Goal: Task Accomplishment & Management: Manage account settings

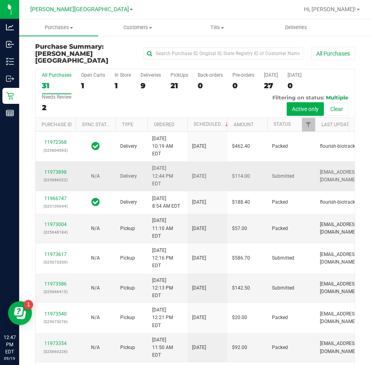
click at [61, 184] on div "11973898 (325686022)" at bounding box center [55, 176] width 30 height 15
click at [62, 175] on link "11973898" at bounding box center [55, 172] width 22 height 6
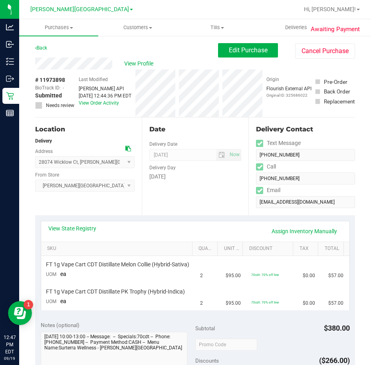
click at [209, 211] on div "Date Delivery Date 09/22/2025 Now 09/22/2025 01:00 PM Now Delivery Day Monday" at bounding box center [195, 166] width 107 height 98
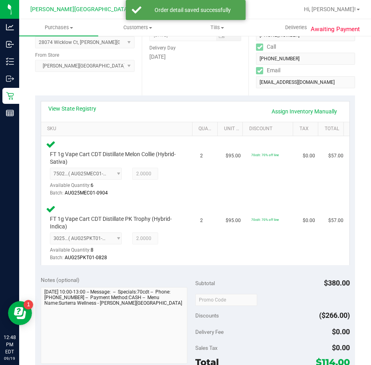
scroll to position [240, 0]
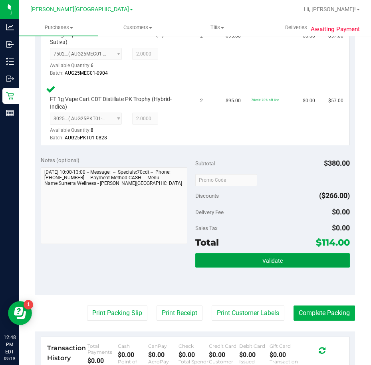
drag, startPoint x: 265, startPoint y: 255, endPoint x: 265, endPoint y: 232, distance: 22.8
click at [265, 254] on button "Validate" at bounding box center [272, 260] width 155 height 14
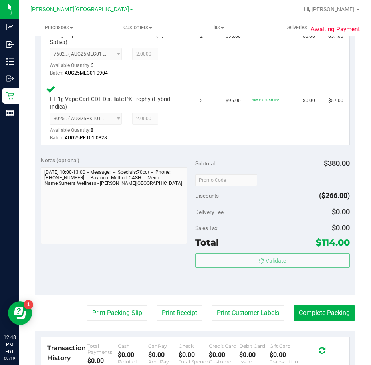
click at [264, 204] on div "Subtotal $380.00 Discounts ($266.00) Delivery Fee $0.00 Sales Tax $0.00 Total $…" at bounding box center [272, 222] width 155 height 133
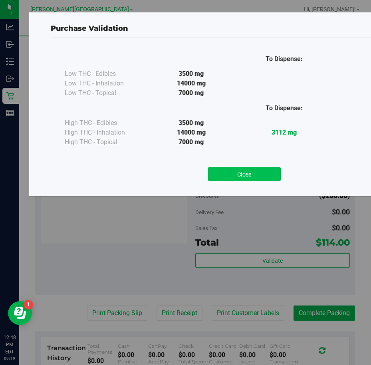
click at [253, 170] on button "Close" at bounding box center [244, 174] width 73 height 14
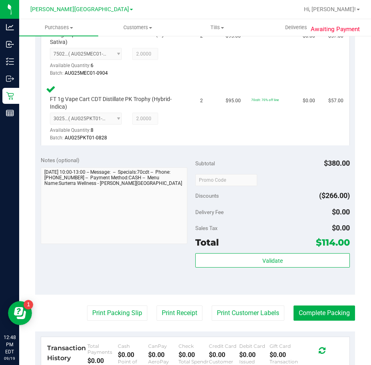
click at [122, 324] on purchase-details "Back Edit Purchase Cancel Purchase View Profile # 11973898 BioTrack ID: - Submi…" at bounding box center [195, 152] width 320 height 699
click at [123, 314] on button "Print Packing Slip" at bounding box center [117, 313] width 60 height 15
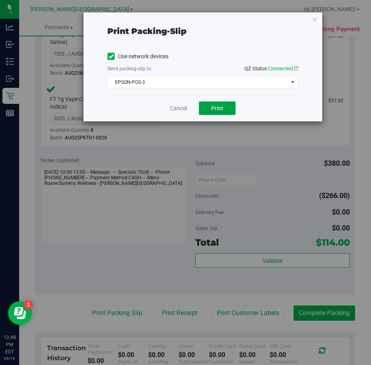
click at [227, 112] on button "Print" at bounding box center [217, 108] width 37 height 14
click at [254, 101] on div "Cancel Print" at bounding box center [202, 108] width 191 height 27
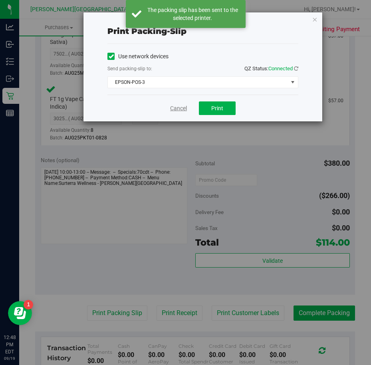
click at [175, 105] on link "Cancel" at bounding box center [178, 108] width 17 height 8
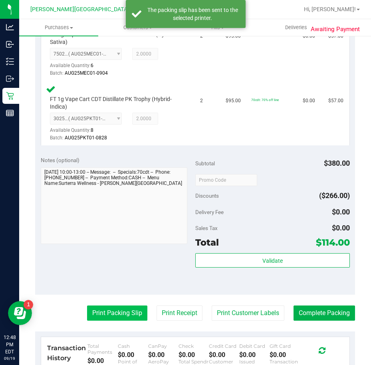
click at [118, 307] on purchase-details "Back Edit Purchase Cancel Purchase View Profile # 11973898 BioTrack ID: - Submi…" at bounding box center [195, 152] width 320 height 699
click at [119, 309] on button "Print Packing Slip" at bounding box center [117, 313] width 60 height 15
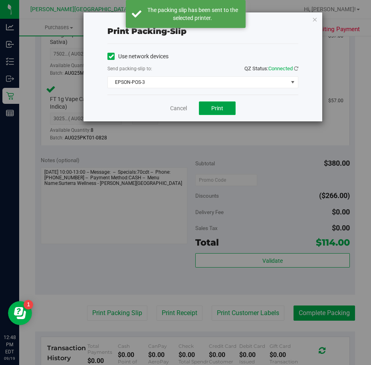
click at [230, 104] on button "Print" at bounding box center [217, 108] width 37 height 14
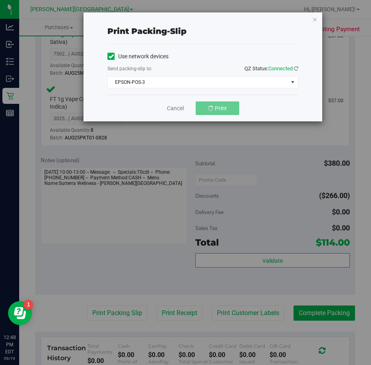
click at [254, 99] on div "Cancel Print" at bounding box center [202, 108] width 191 height 27
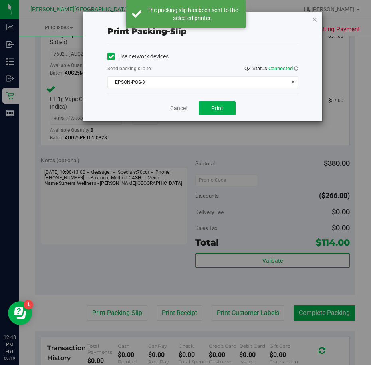
click at [179, 110] on link "Cancel" at bounding box center [178, 108] width 17 height 8
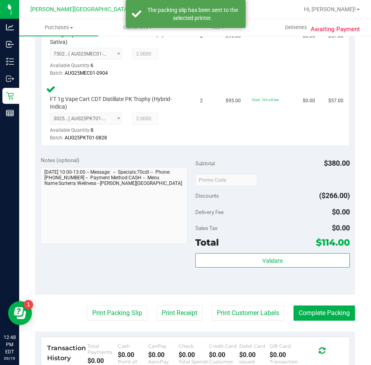
click at [278, 208] on div "Delivery Fee $0.00" at bounding box center [272, 212] width 155 height 14
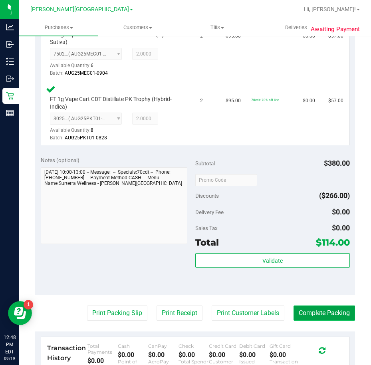
click at [298, 308] on button "Complete Packing" at bounding box center [325, 313] width 62 height 15
click at [293, 221] on div "Subtotal $380.00 Discounts ($266.00) Delivery Fee $0.00 Sales Tax $0.00 Total $…" at bounding box center [272, 222] width 155 height 133
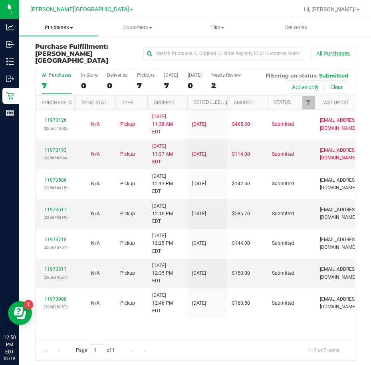
click at [55, 31] on span "Purchases" at bounding box center [58, 27] width 79 height 7
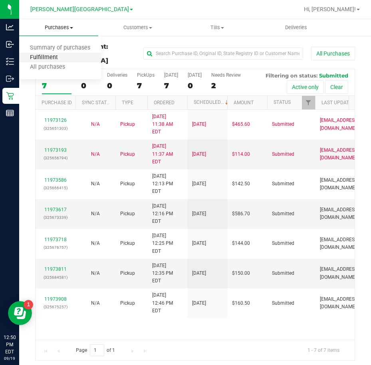
click at [57, 59] on span "Fulfillment" at bounding box center [44, 57] width 50 height 7
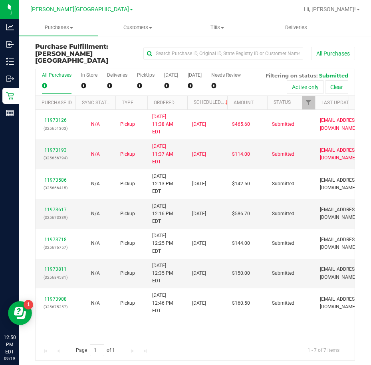
click at [199, 296] on div "11973126 (325651303) N/A Pickup 9/19/2025 11:38 AM EDT 9/19/2025 $465.60 Submit…" at bounding box center [195, 225] width 319 height 230
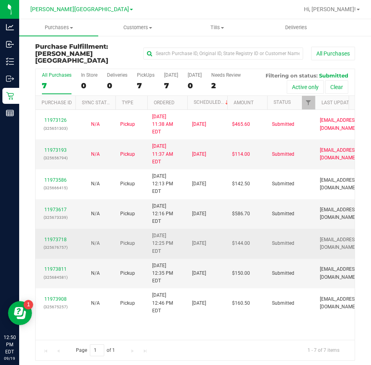
click at [50, 236] on div "11973718 (325676757)" at bounding box center [55, 243] width 30 height 15
click at [50, 237] on link "11973718" at bounding box center [55, 240] width 22 height 6
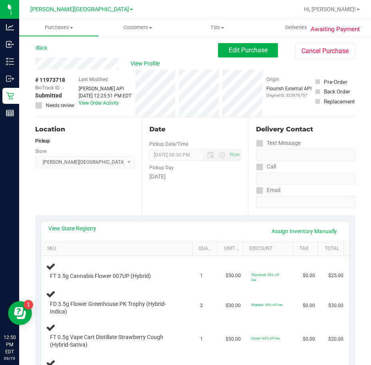
click at [190, 205] on div "Date Pickup Date/Time 09/19/2025 Now 09/19/2025 08:30 PM Now Pickup Day Friday" at bounding box center [195, 166] width 107 height 98
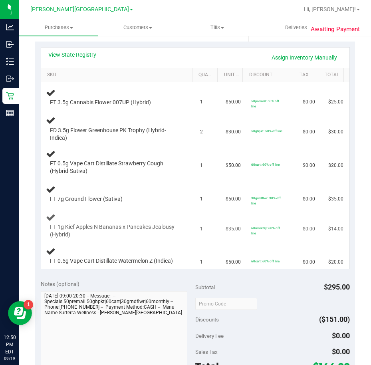
scroll to position [160, 0]
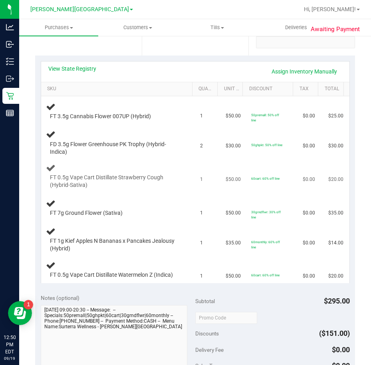
click at [204, 172] on td "1" at bounding box center [208, 177] width 26 height 34
click at [88, 66] on link "View State Registry" at bounding box center [72, 69] width 48 height 8
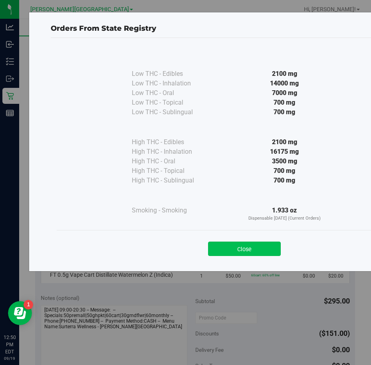
click at [231, 249] on button "Close" at bounding box center [244, 249] width 73 height 14
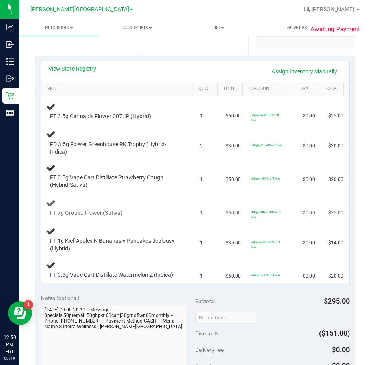
click at [221, 201] on td "$50.00" at bounding box center [234, 208] width 26 height 30
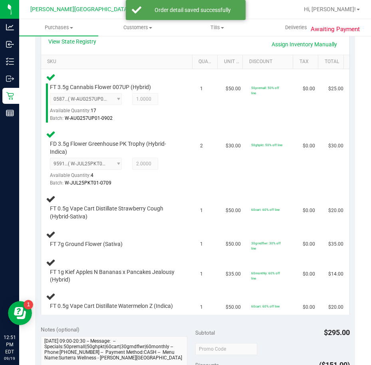
scroll to position [200, 0]
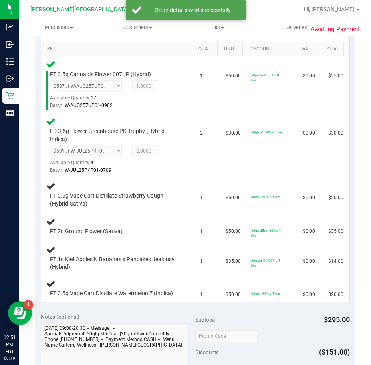
click at [209, 196] on td "1" at bounding box center [208, 195] width 26 height 34
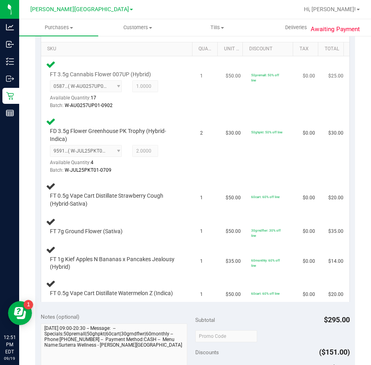
scroll to position [160, 0]
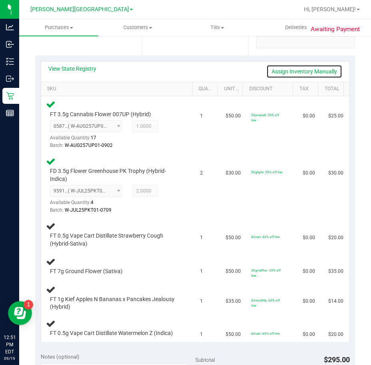
click at [282, 66] on link "Assign Inventory Manually" at bounding box center [304, 72] width 76 height 14
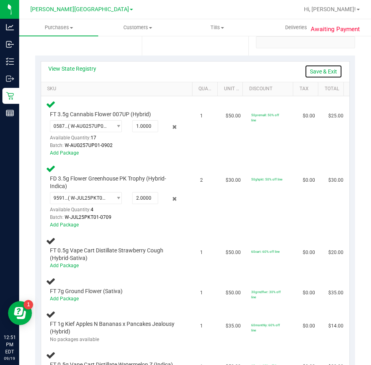
click at [308, 67] on link "Save & Exit" at bounding box center [324, 72] width 38 height 14
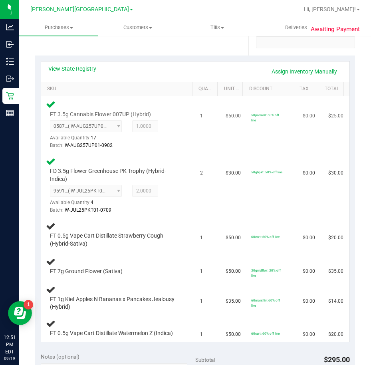
click at [282, 147] on td "50premall: 50% off line" at bounding box center [272, 124] width 52 height 57
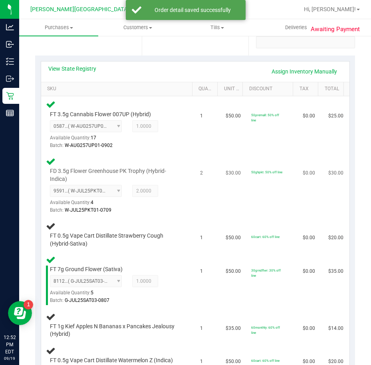
click at [249, 197] on td "50ghpkt: 50% off line" at bounding box center [272, 185] width 52 height 65
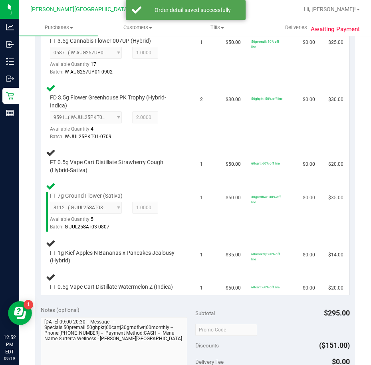
scroll to position [240, 0]
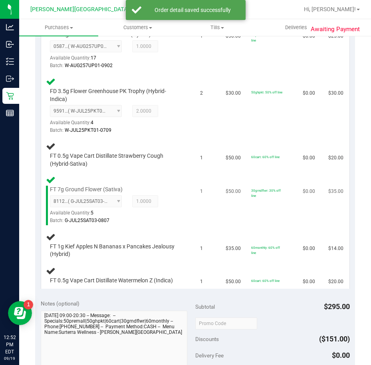
click at [246, 203] on td "30grndflwr: 30% off line" at bounding box center [272, 200] width 52 height 57
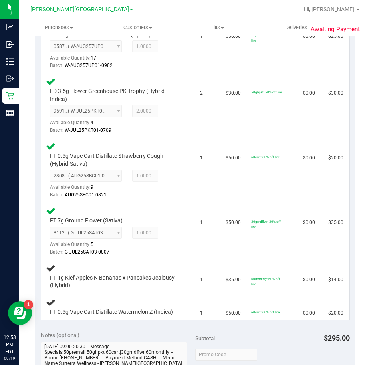
click at [246, 203] on td "30grndflwr: 30% off line" at bounding box center [272, 231] width 52 height 57
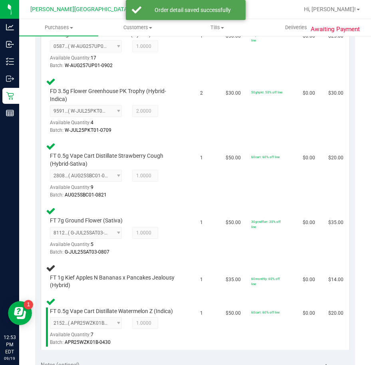
click at [246, 203] on td "30grndflwr: 30% off line" at bounding box center [272, 231] width 52 height 57
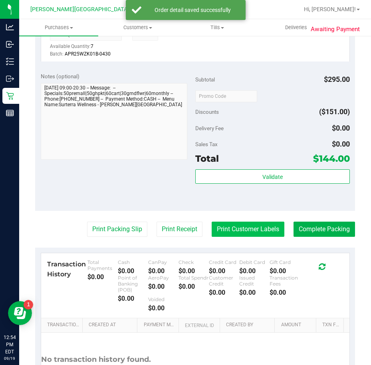
scroll to position [599, 0]
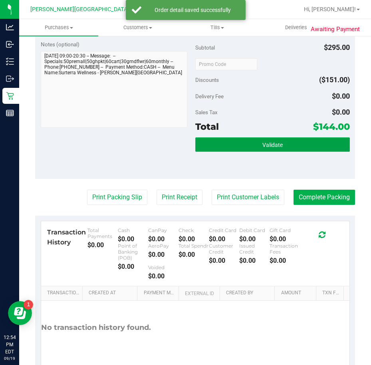
click at [268, 138] on button "Validate" at bounding box center [272, 144] width 155 height 14
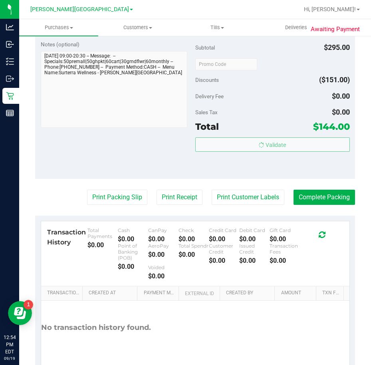
click at [271, 123] on body "Analytics Inbound Inventory Outbound Retail Reports 12:54 PM EDT 09/19/2025 09/…" at bounding box center [185, 182] width 371 height 365
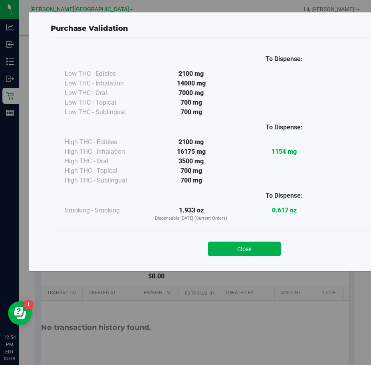
click at [233, 256] on div "Close" at bounding box center [245, 246] width 376 height 32
drag, startPoint x: 275, startPoint y: 247, endPoint x: 266, endPoint y: 246, distance: 8.4
click at [274, 247] on button "Close" at bounding box center [244, 249] width 73 height 14
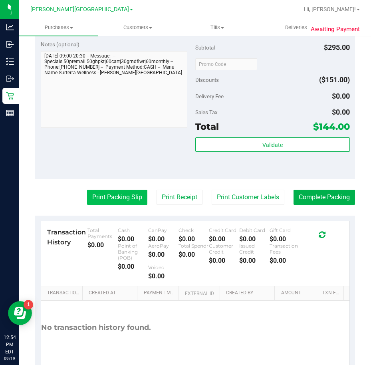
click at [124, 201] on button "Print Packing Slip" at bounding box center [117, 197] width 60 height 15
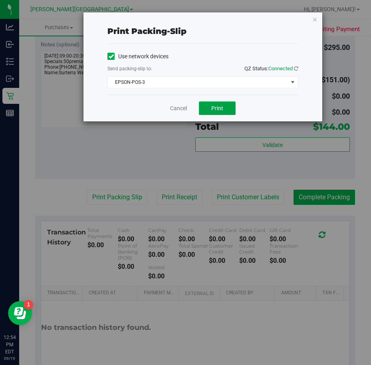
click at [223, 109] on button "Print" at bounding box center [217, 108] width 37 height 14
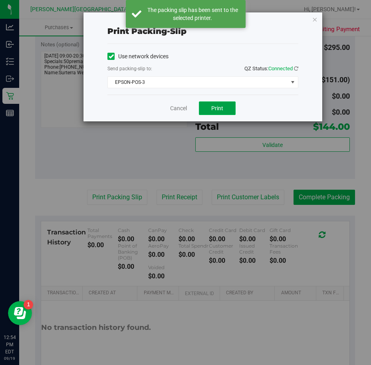
click at [219, 108] on span "Print" at bounding box center [217, 108] width 12 height 6
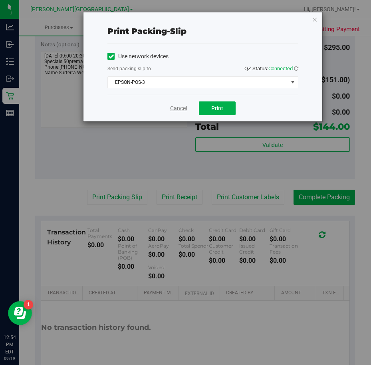
click at [171, 109] on link "Cancel" at bounding box center [178, 108] width 17 height 8
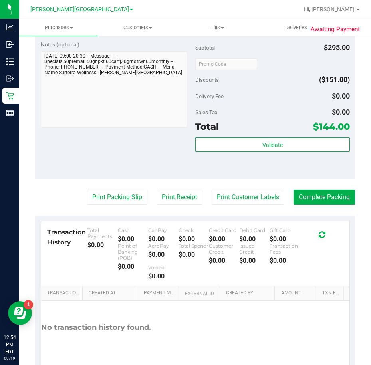
click at [262, 85] on div "Discounts ($151.00)" at bounding box center [272, 80] width 155 height 14
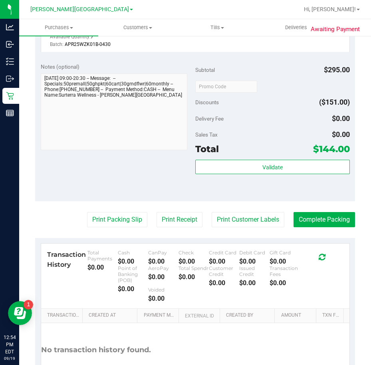
scroll to position [636, 0]
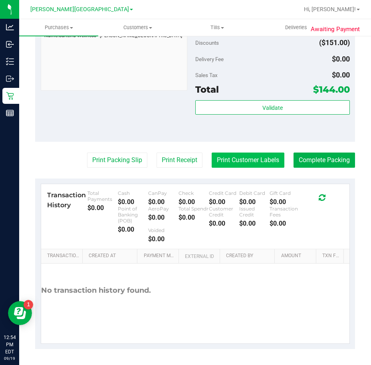
click at [262, 160] on button "Print Customer Labels" at bounding box center [248, 160] width 73 height 15
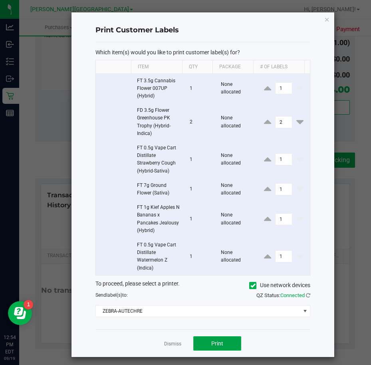
click at [205, 350] on button "Print" at bounding box center [217, 343] width 48 height 14
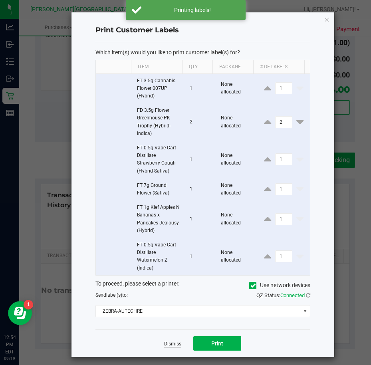
click at [166, 343] on link "Dismiss" at bounding box center [172, 344] width 17 height 7
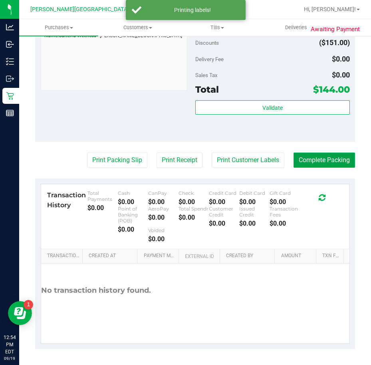
drag, startPoint x: 323, startPoint y: 159, endPoint x: 324, endPoint y: 155, distance: 4.0
click at [324, 159] on button "Complete Packing" at bounding box center [325, 160] width 62 height 15
click at [323, 141] on div "Notes (optional) Subtotal $295.00 Discounts ($151.00) Delivery Fee $0.00 Sales …" at bounding box center [195, 70] width 320 height 144
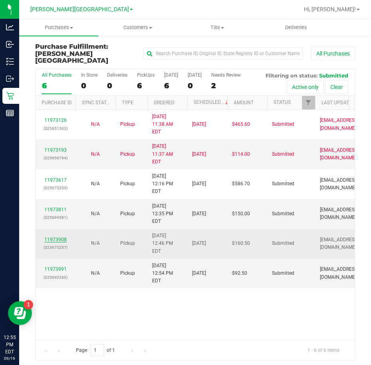
click at [61, 237] on link "11973908" at bounding box center [55, 240] width 22 height 6
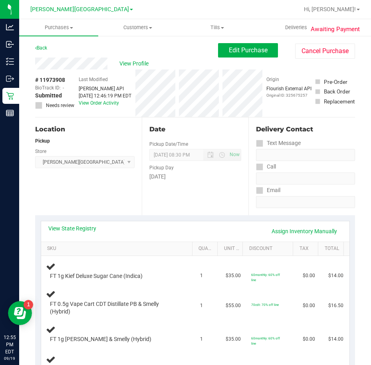
click at [212, 195] on div "Date Pickup Date/Time 09/19/2025 Now 09/19/2025 08:30 PM Now Pickup Day Friday" at bounding box center [195, 166] width 107 height 98
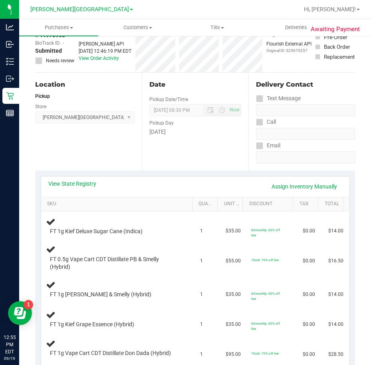
scroll to position [160, 0]
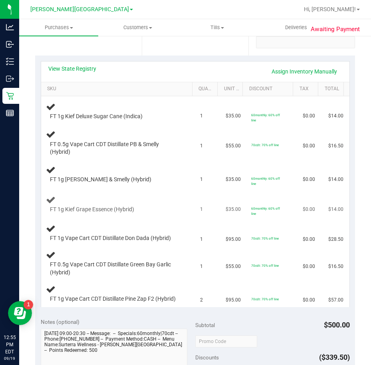
click at [211, 195] on td "1" at bounding box center [208, 205] width 26 height 30
click at [80, 67] on link "View State Registry" at bounding box center [72, 69] width 48 height 8
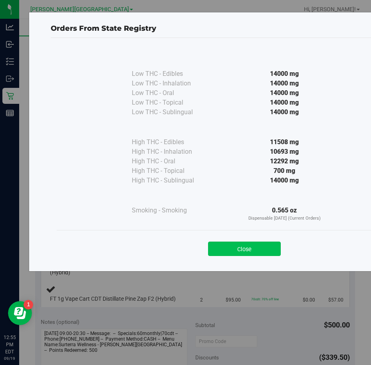
click at [236, 250] on button "Close" at bounding box center [244, 249] width 73 height 14
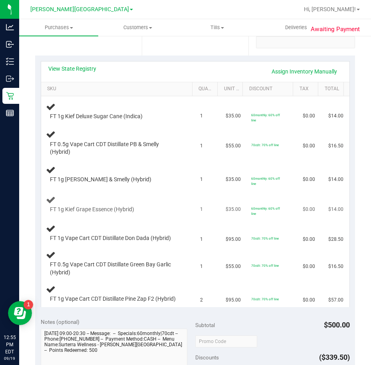
drag, startPoint x: 229, startPoint y: 197, endPoint x: 223, endPoint y: 197, distance: 6.4
click at [228, 197] on td "$35.00" at bounding box center [234, 205] width 26 height 30
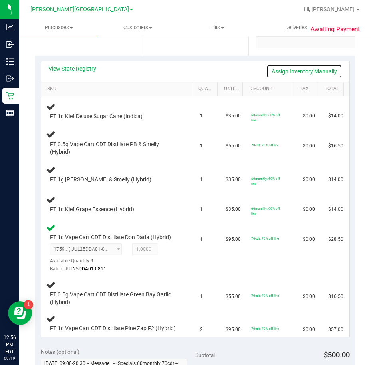
click at [285, 68] on link "Assign Inventory Manually" at bounding box center [304, 72] width 76 height 14
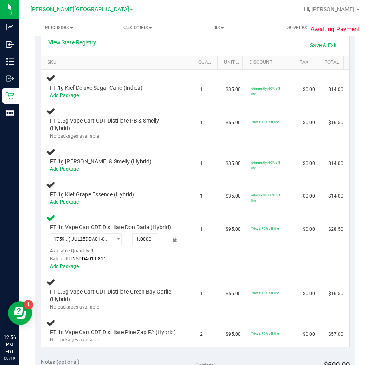
scroll to position [120, 0]
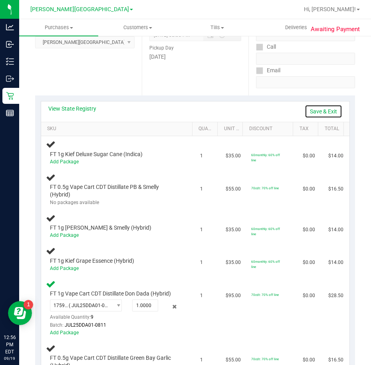
click at [322, 112] on link "Save & Exit" at bounding box center [324, 112] width 38 height 14
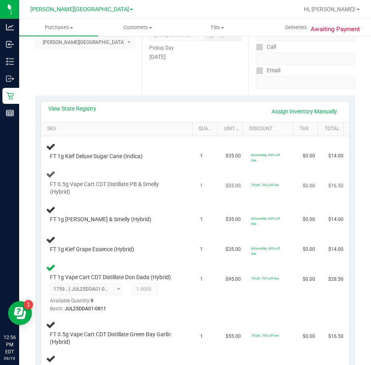
click at [246, 175] on td "70cdt: 70% off line" at bounding box center [272, 183] width 52 height 34
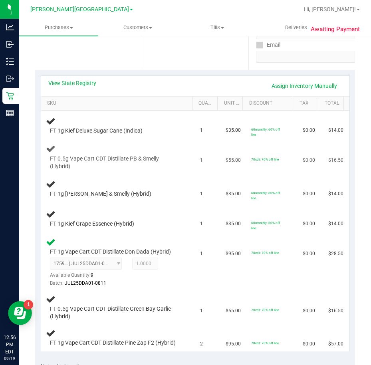
scroll to position [160, 0]
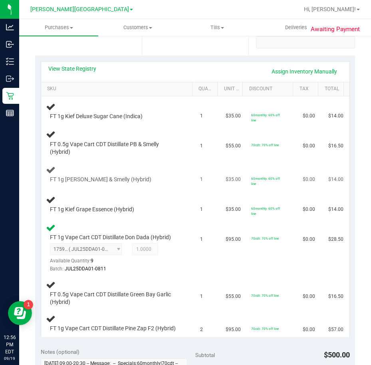
click at [253, 166] on td "60monthly: 60% off line" at bounding box center [272, 175] width 52 height 30
click at [287, 72] on link "Assign Inventory Manually" at bounding box center [304, 72] width 76 height 14
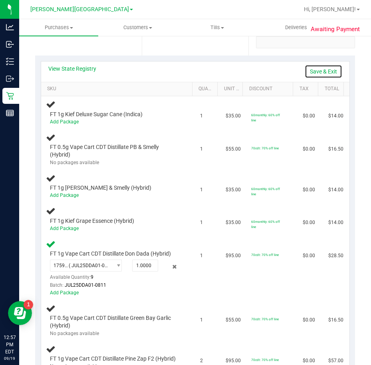
click at [306, 71] on link "Save & Exit" at bounding box center [324, 72] width 38 height 14
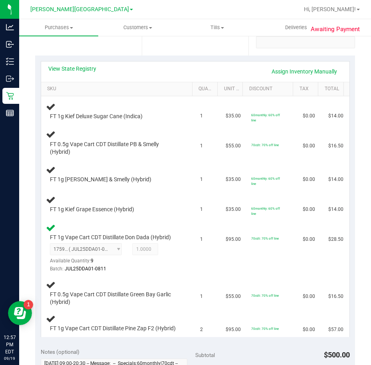
click at [217, 72] on div "View State Registry Assign Inventory Manually" at bounding box center [195, 72] width 294 height 14
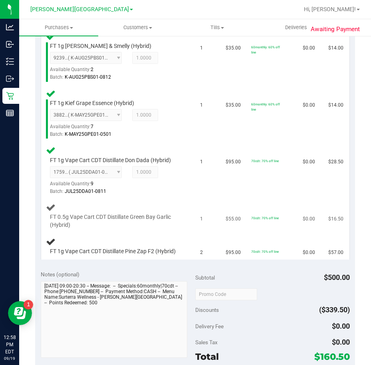
scroll to position [320, 0]
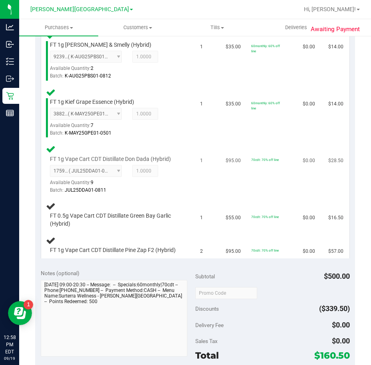
click at [221, 193] on td "$95.00" at bounding box center [234, 169] width 26 height 57
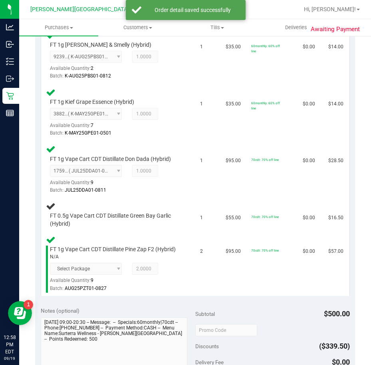
click at [221, 193] on td "$95.00" at bounding box center [234, 169] width 26 height 57
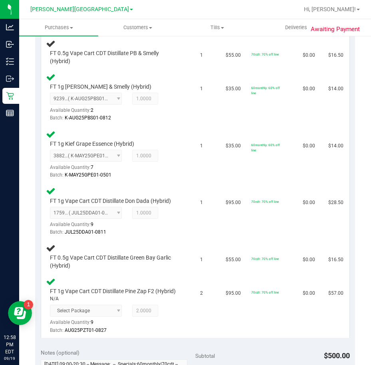
scroll to position [280, 0]
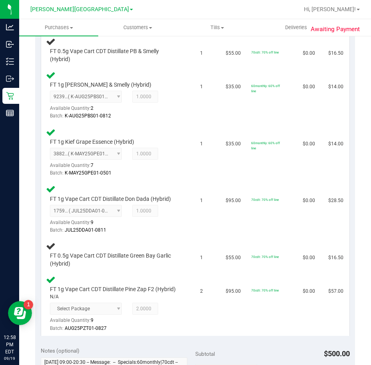
click at [221, 193] on td "$95.00" at bounding box center [234, 209] width 26 height 57
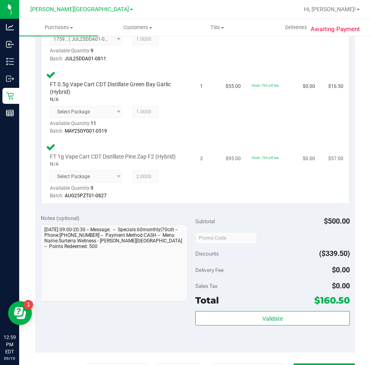
scroll to position [519, 0]
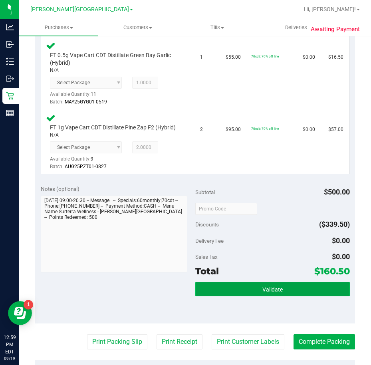
click at [256, 296] on button "Validate" at bounding box center [272, 289] width 155 height 14
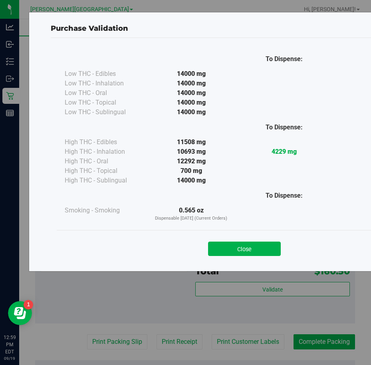
click at [262, 253] on div "Purchase Validation To Dispense: Low THC - Edibles 14000 mg" at bounding box center [188, 182] width 377 height 365
click at [250, 248] on button "Close" at bounding box center [244, 249] width 73 height 14
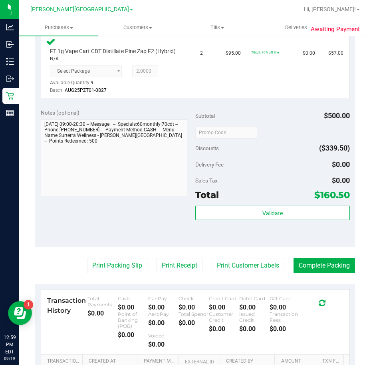
scroll to position [599, 0]
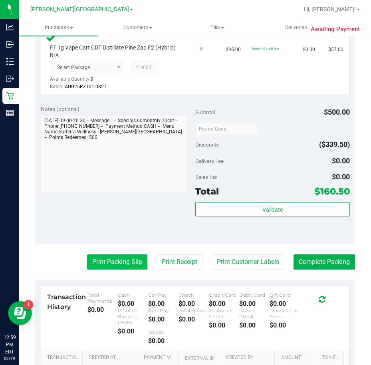
click at [125, 270] on button "Print Packing Slip" at bounding box center [117, 261] width 60 height 15
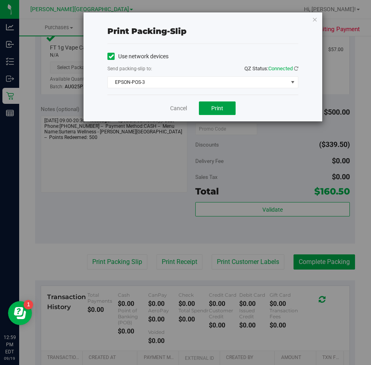
drag, startPoint x: 223, startPoint y: 111, endPoint x: 287, endPoint y: 113, distance: 64.3
click at [222, 112] on button "Print" at bounding box center [217, 108] width 37 height 14
drag, startPoint x: 290, startPoint y: 114, endPoint x: 141, endPoint y: 120, distance: 148.7
click at [290, 115] on div "Cancel Print" at bounding box center [202, 108] width 191 height 27
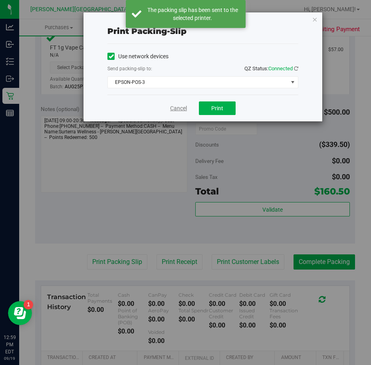
click at [176, 108] on link "Cancel" at bounding box center [178, 108] width 17 height 8
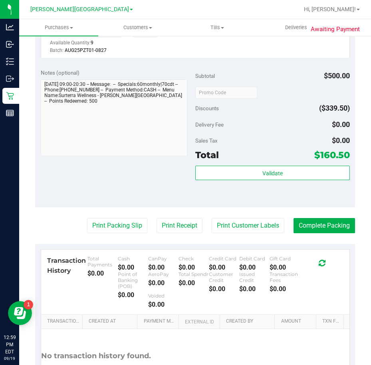
scroll to position [709, 0]
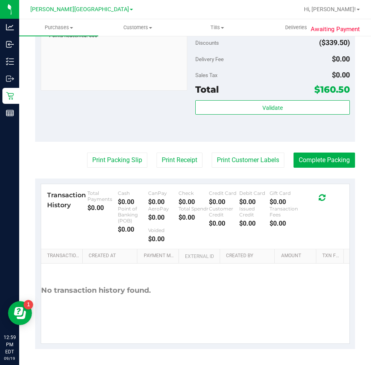
click at [314, 163] on button "Complete Packing" at bounding box center [325, 160] width 62 height 15
click at [308, 131] on div "Validate" at bounding box center [272, 118] width 155 height 36
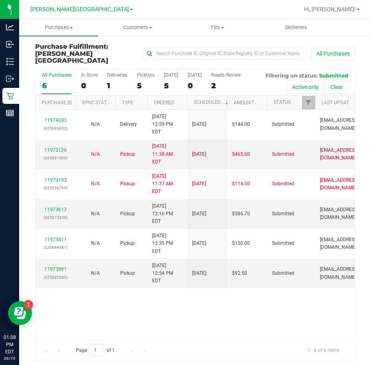
click at [286, 270] on div "11974033 (325693952) N/A Delivery 9/19/2025 12:59 PM EDT 9/22/2025 $144.00 Subm…" at bounding box center [195, 225] width 319 height 230
click at [55, 207] on link "11973617" at bounding box center [55, 210] width 22 height 6
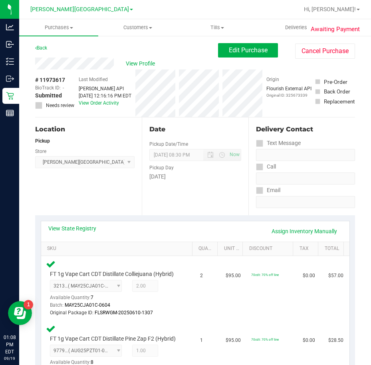
click at [217, 205] on div "Date Pickup Date/Time 09/19/2025 Now 09/19/2025 08:30 PM Now Pickup Day Friday" at bounding box center [195, 166] width 107 height 98
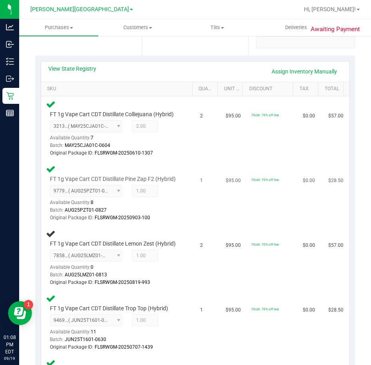
click at [204, 221] on td "1" at bounding box center [208, 193] width 26 height 65
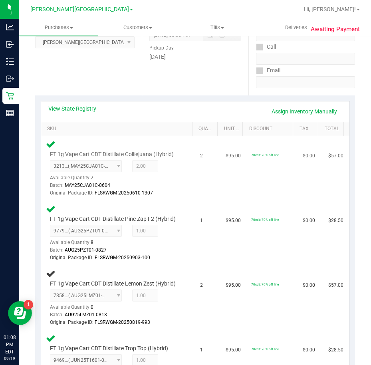
scroll to position [80, 0]
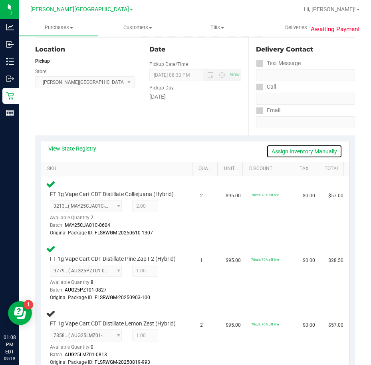
click at [292, 152] on link "Assign Inventory Manually" at bounding box center [304, 152] width 76 height 14
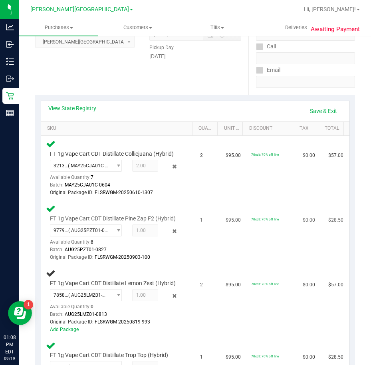
scroll to position [40, 0]
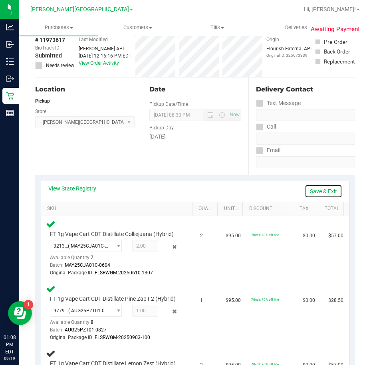
click at [306, 191] on link "Save & Exit" at bounding box center [324, 192] width 38 height 14
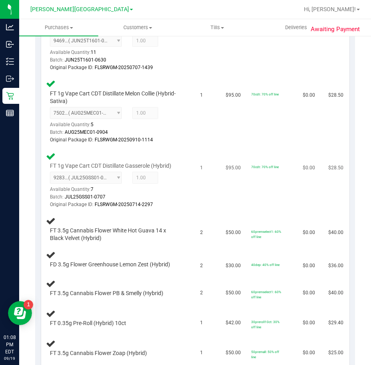
click at [270, 213] on td "70cdt: 70% off line" at bounding box center [272, 180] width 52 height 65
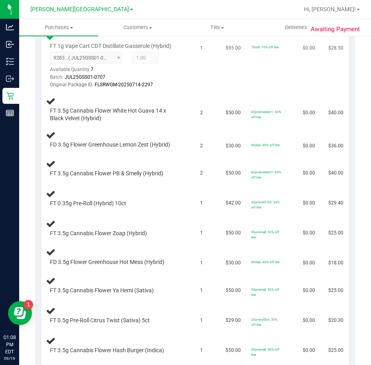
scroll to position [599, 0]
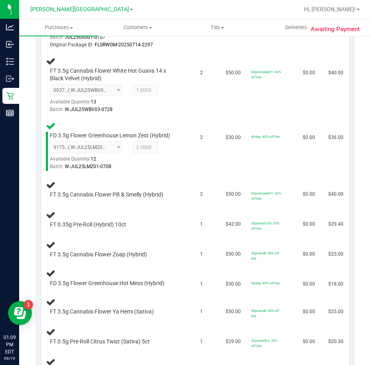
click at [270, 205] on td "60premselect1: 60% off line" at bounding box center [272, 190] width 52 height 30
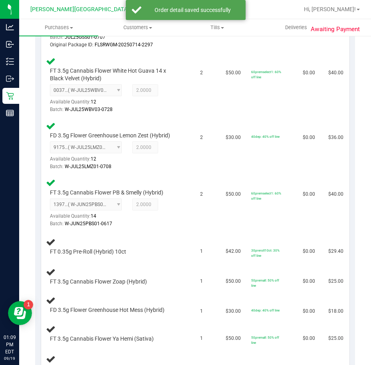
click at [270, 227] on td "60premselect1: 60% off line" at bounding box center [272, 203] width 52 height 57
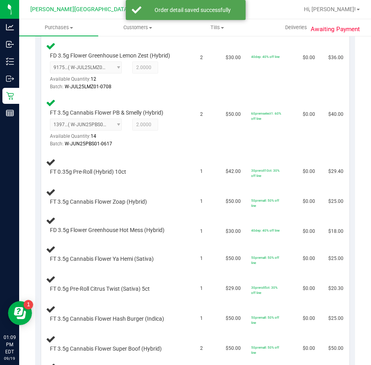
click at [270, 208] on div "50premall: 50% off line" at bounding box center [266, 203] width 31 height 10
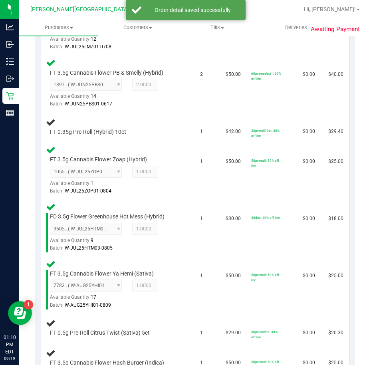
click at [270, 227] on td "40dep: 40% off line" at bounding box center [272, 227] width 52 height 57
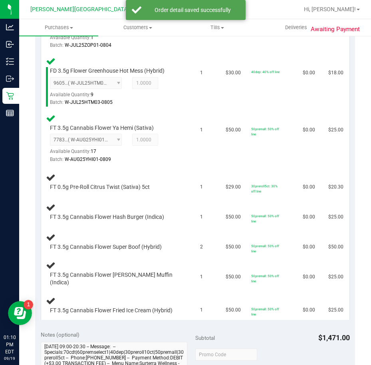
scroll to position [879, 0]
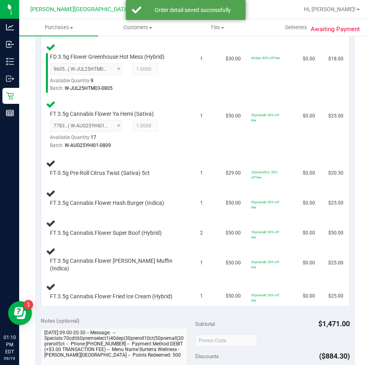
click at [270, 210] on div "50premall: 50% off line" at bounding box center [266, 204] width 31 height 10
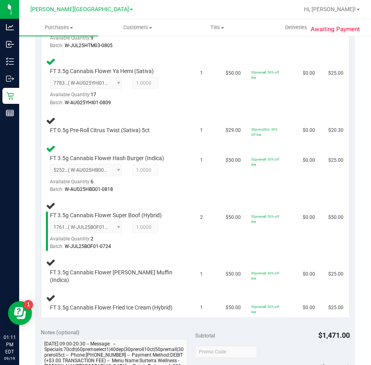
scroll to position [959, 0]
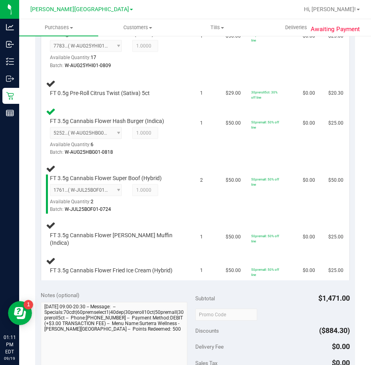
click at [270, 218] on td "50premall: 50% off line" at bounding box center [272, 189] width 52 height 57
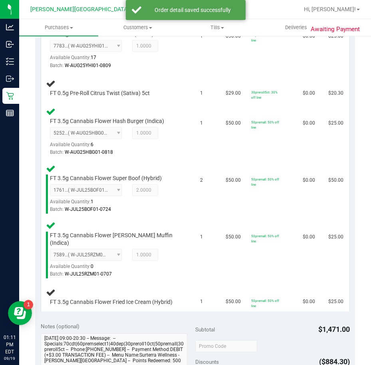
click at [270, 218] on td "50premall: 50% off line" at bounding box center [272, 189] width 52 height 57
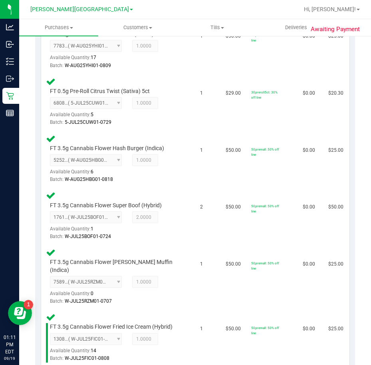
click at [270, 213] on span "50premall: 50% off line" at bounding box center [265, 208] width 28 height 9
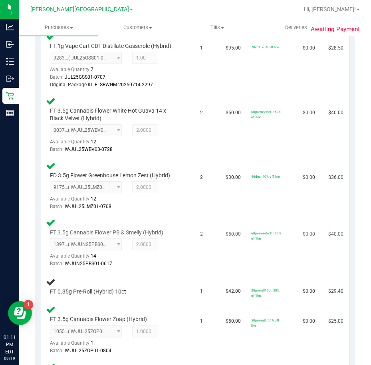
click at [223, 239] on td "$50.00" at bounding box center [234, 243] width 26 height 57
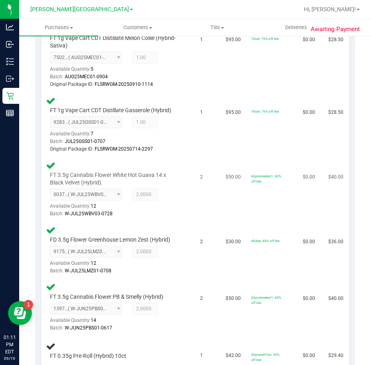
scroll to position [519, 0]
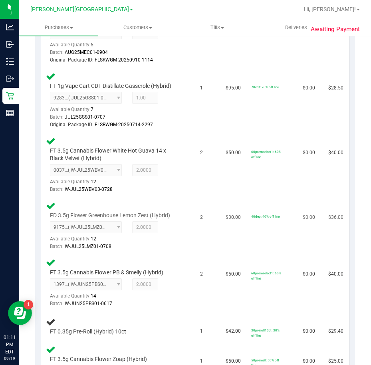
click at [210, 255] on td "2" at bounding box center [208, 226] width 26 height 57
click at [201, 255] on td "2" at bounding box center [208, 226] width 26 height 57
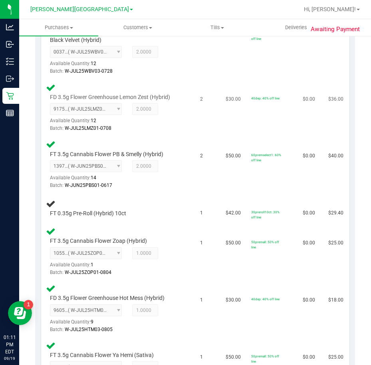
scroll to position [639, 0]
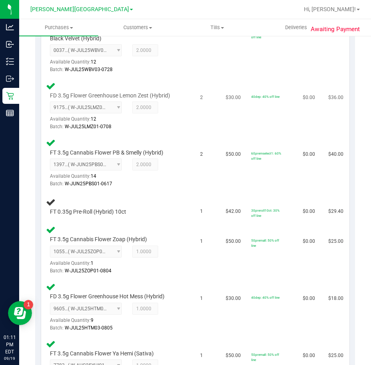
click at [201, 259] on td "1" at bounding box center [208, 250] width 26 height 57
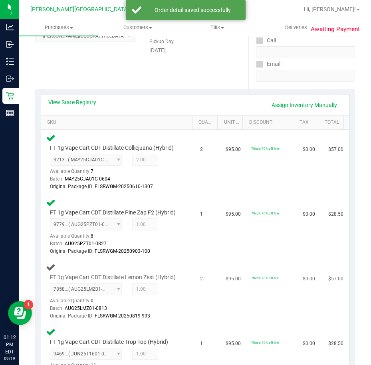
scroll to position [120, 0]
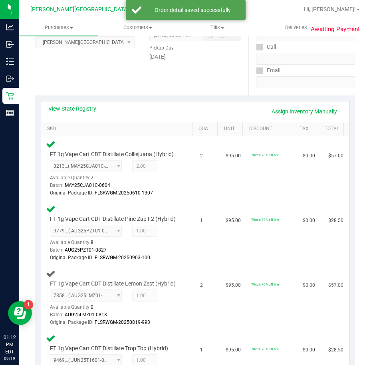
click at [201, 258] on td "1" at bounding box center [208, 233] width 26 height 65
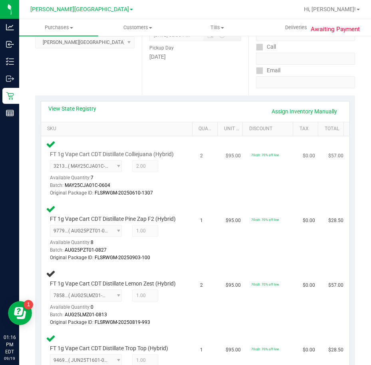
click at [234, 175] on td "$95.00" at bounding box center [234, 168] width 26 height 65
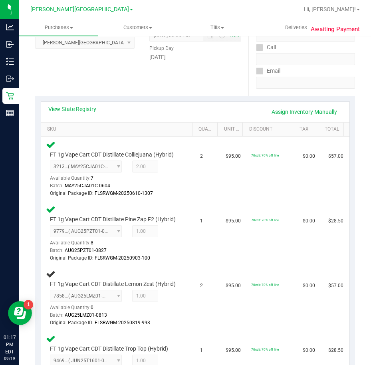
scroll to position [120, 0]
click at [291, 115] on link "Assign Inventory Manually" at bounding box center [304, 112] width 76 height 14
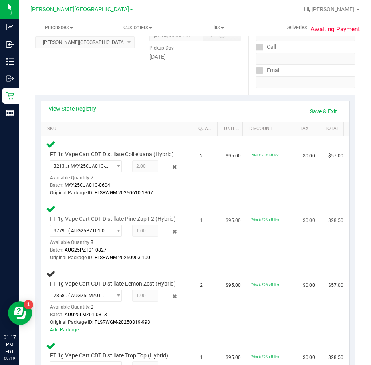
scroll to position [200, 0]
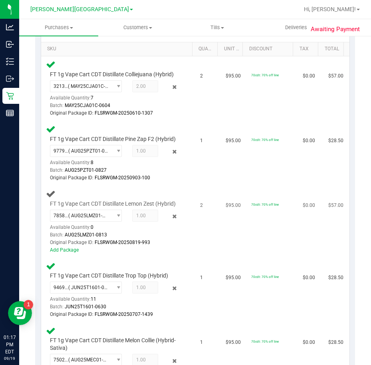
click at [178, 254] on div "FT 1g Vape Cart CDT Distillate Lemon Zest (Hybrid) 7858572704694213 ( AUG25LMZ0…" at bounding box center [118, 221] width 145 height 65
click at [180, 254] on div "FT 1g Vape Cart CDT Distillate Lemon Zest (Hybrid) 7858572704694213 ( AUG25LMZ0…" at bounding box center [118, 221] width 145 height 65
click at [67, 253] on link "Add Package" at bounding box center [64, 250] width 29 height 6
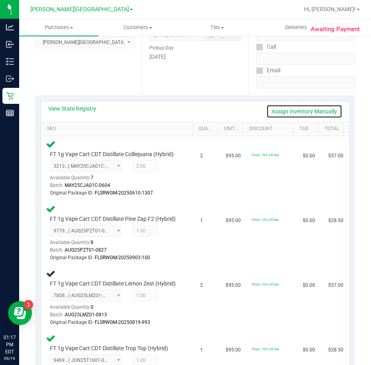
click at [309, 111] on link "Assign Inventory Manually" at bounding box center [304, 112] width 76 height 14
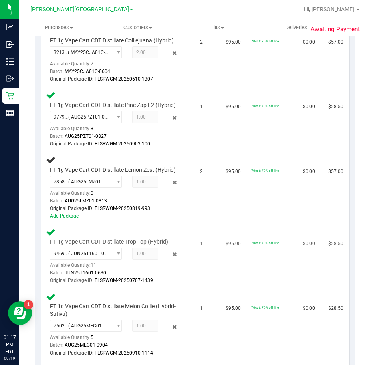
scroll to position [280, 0]
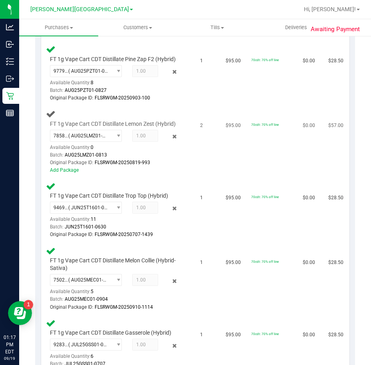
click at [68, 174] on div "Add Package" at bounding box center [115, 171] width 130 height 8
click at [68, 173] on link "Add Package" at bounding box center [64, 170] width 29 height 6
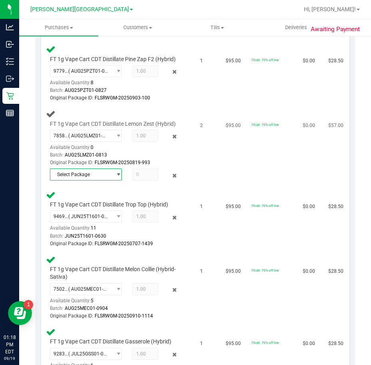
click at [85, 180] on span "Select Package" at bounding box center [81, 174] width 62 height 11
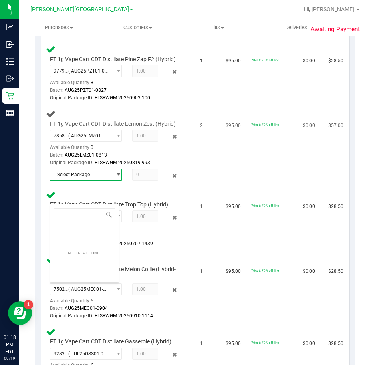
click at [115, 178] on span "select" at bounding box center [118, 174] width 6 height 6
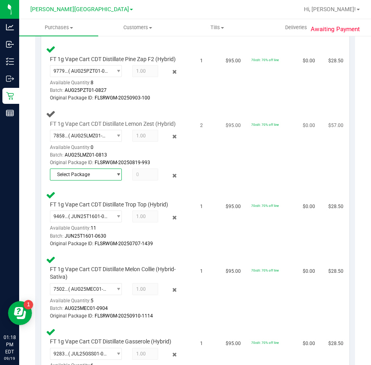
click at [116, 178] on span "select" at bounding box center [118, 174] width 6 height 6
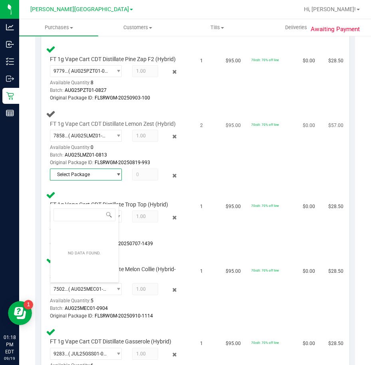
click at [116, 178] on span "select" at bounding box center [118, 174] width 6 height 6
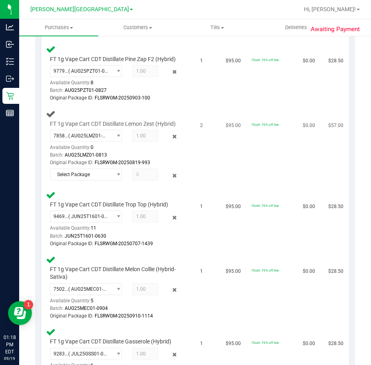
click at [195, 187] on td "2" at bounding box center [208, 146] width 26 height 81
click at [174, 180] on icon at bounding box center [174, 175] width 8 height 9
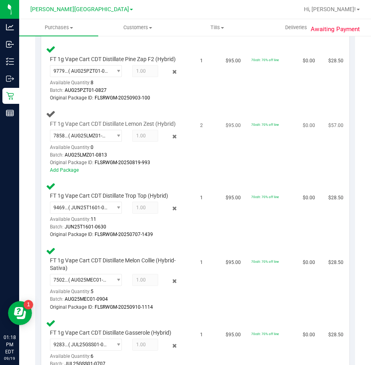
click at [199, 172] on td "2" at bounding box center [208, 142] width 26 height 72
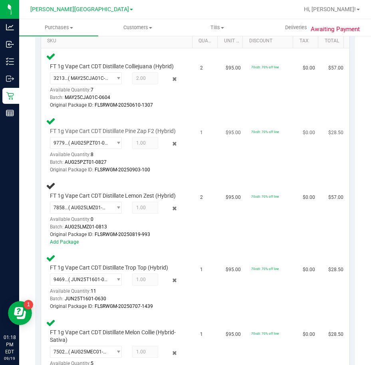
scroll to position [120, 0]
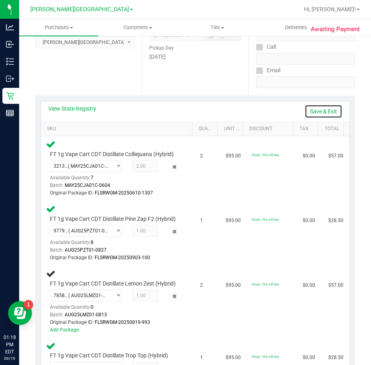
click at [314, 111] on link "Save & Exit" at bounding box center [324, 112] width 38 height 14
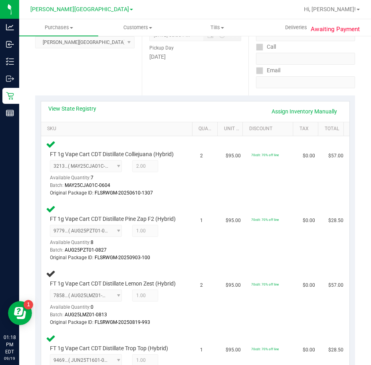
click at [211, 111] on div "View State Registry Assign Inventory Manually" at bounding box center [195, 112] width 294 height 14
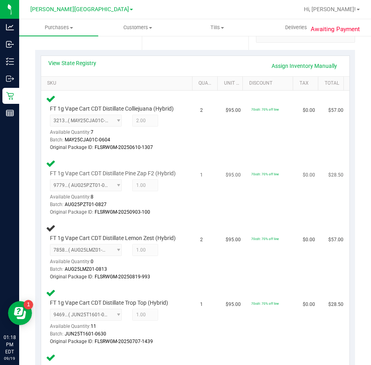
scroll to position [240, 0]
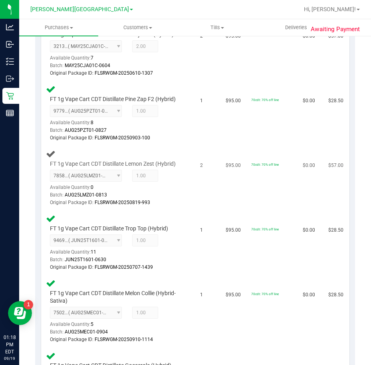
click at [195, 211] on td "2" at bounding box center [208, 178] width 26 height 65
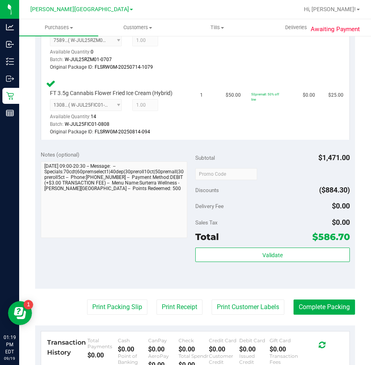
scroll to position [1398, 0]
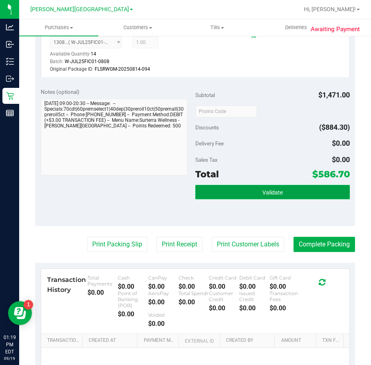
click at [256, 199] on button "Validate" at bounding box center [272, 192] width 155 height 14
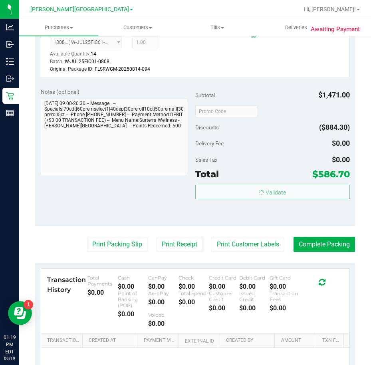
click at [259, 181] on div "Total $586.70" at bounding box center [272, 174] width 155 height 14
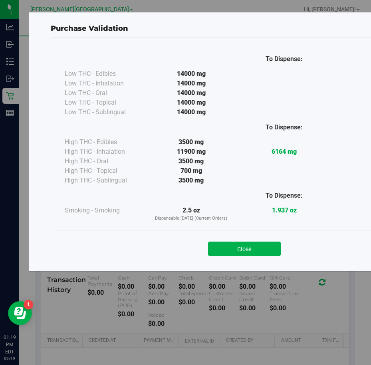
click at [232, 241] on div "Close" at bounding box center [245, 246] width 364 height 20
click at [232, 246] on button "Close" at bounding box center [244, 249] width 73 height 14
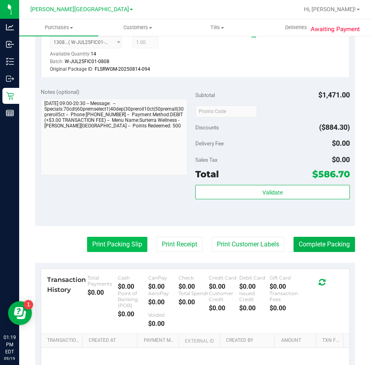
click at [122, 252] on button "Print Packing Slip" at bounding box center [117, 244] width 60 height 15
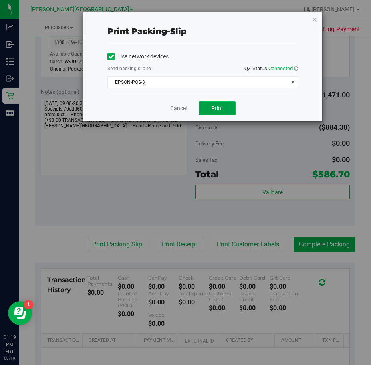
click at [206, 101] on button "Print" at bounding box center [217, 108] width 37 height 14
click at [272, 111] on div "Cancel Print" at bounding box center [202, 108] width 191 height 27
click at [181, 107] on link "Cancel" at bounding box center [178, 108] width 17 height 8
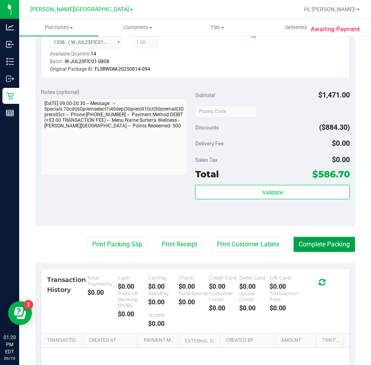
click at [329, 252] on button "Complete Packing" at bounding box center [325, 244] width 62 height 15
click at [324, 221] on div "Validate" at bounding box center [272, 203] width 155 height 36
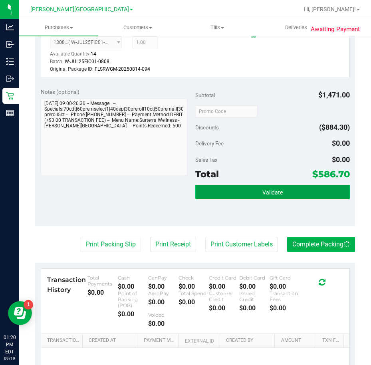
click at [316, 199] on button "Validate" at bounding box center [272, 192] width 155 height 14
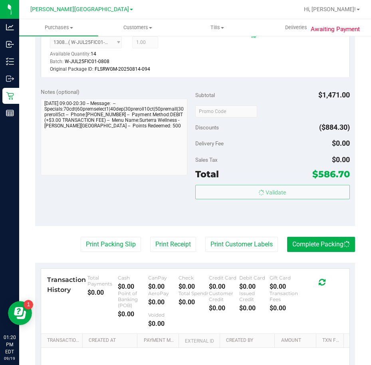
click at [293, 177] on body "Analytics Inbound Inventory Outbound Retail Reports 01:20 PM EDT 09/19/2025 09/…" at bounding box center [185, 182] width 371 height 365
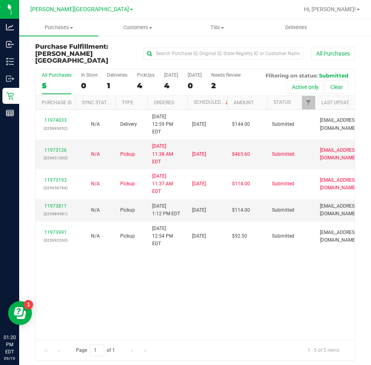
click at [117, 251] on div "11974033 (325693952) N/A Delivery 9/19/2025 12:59 PM EDT 9/22/2025 $144.00 Subm…" at bounding box center [195, 225] width 319 height 230
click at [135, 234] on div "11974033 (325693952) N/A Delivery 9/19/2025 12:59 PM EDT 9/22/2025 $144.00 Subm…" at bounding box center [195, 225] width 319 height 230
click at [138, 236] on div "11974033 (325693952) N/A Delivery 9/19/2025 12:59 PM EDT 9/22/2025 $144.00 Subm…" at bounding box center [195, 225] width 319 height 230
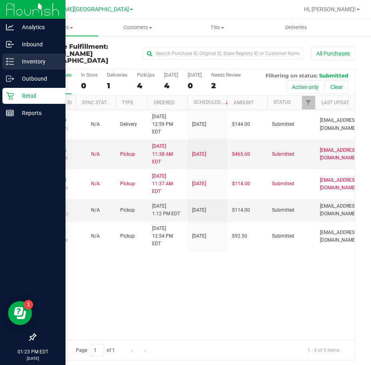
click at [12, 60] on icon at bounding box center [10, 62] width 8 height 8
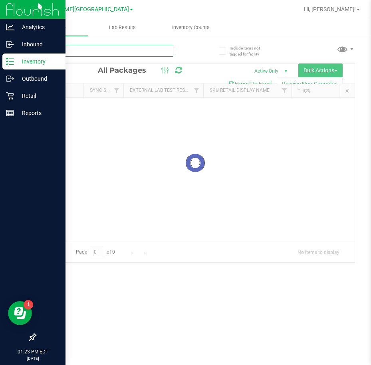
click at [103, 50] on input "text" at bounding box center [104, 51] width 138 height 12
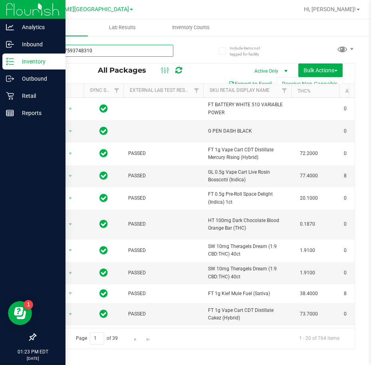
type input "0768267593748310"
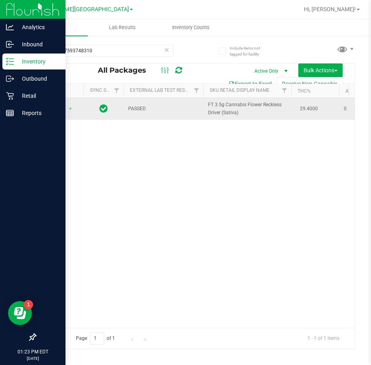
click at [61, 110] on span "Action" at bounding box center [55, 108] width 22 height 11
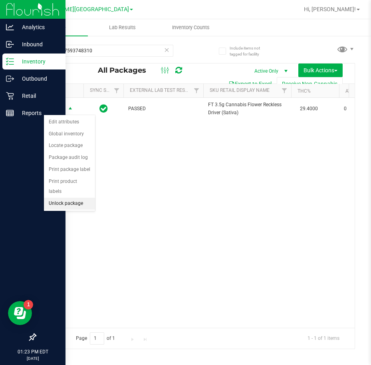
click at [65, 199] on ul "Edit attributes Global inventory Locate package Package audit log Print package…" at bounding box center [69, 162] width 51 height 93
click at [55, 198] on li "Unlock package" at bounding box center [69, 204] width 51 height 12
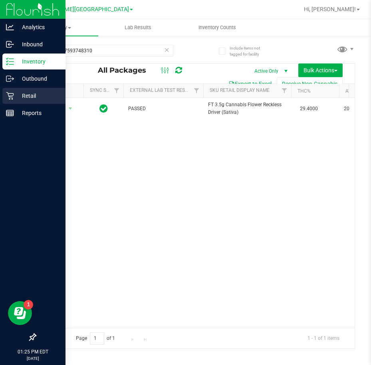
click at [20, 95] on p "Retail" at bounding box center [38, 96] width 48 height 10
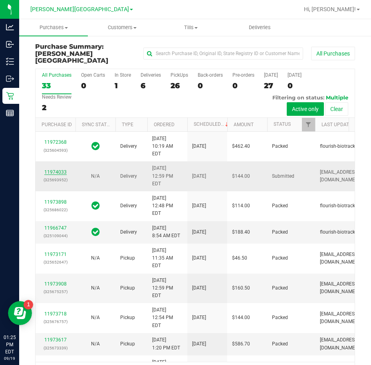
click at [62, 175] on link "11974033" at bounding box center [55, 172] width 22 height 6
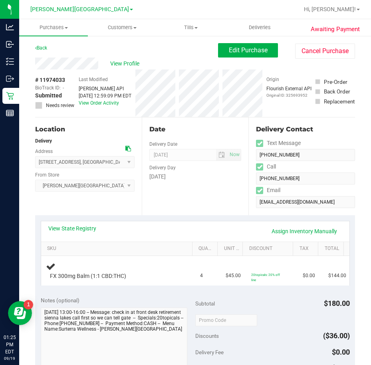
click at [196, 211] on div "Date Delivery Date 09/22/2025 Now 09/22/2025 04:00 PM Now Delivery Day Monday" at bounding box center [195, 166] width 107 height 98
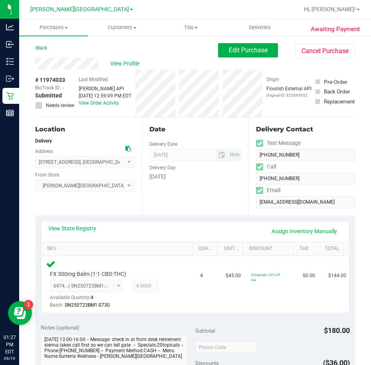
click at [187, 170] on div "Delivery Day" at bounding box center [195, 167] width 92 height 12
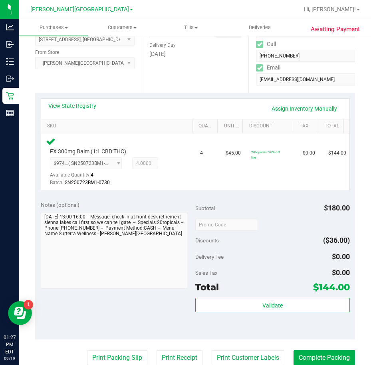
scroll to position [200, 0]
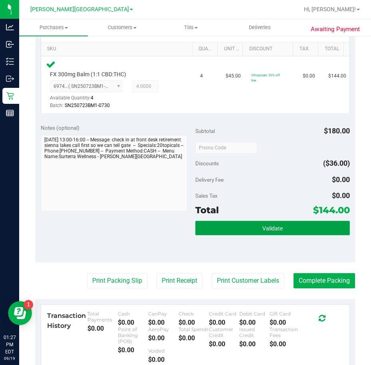
click at [265, 234] on button "Validate" at bounding box center [272, 228] width 155 height 14
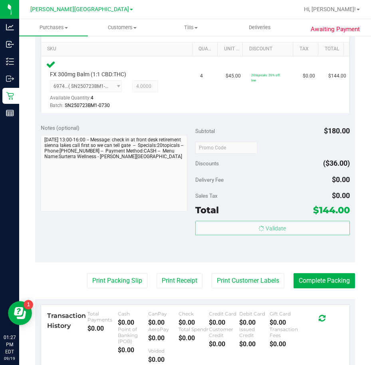
click at [267, 192] on div "Sales Tax $0.00" at bounding box center [272, 196] width 155 height 14
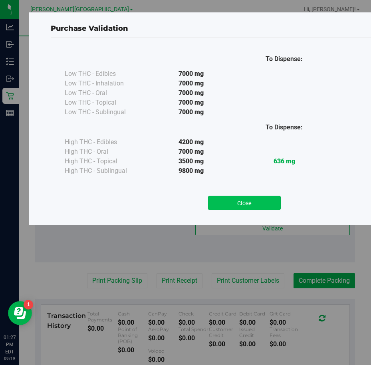
click at [253, 199] on button "Close" at bounding box center [244, 203] width 73 height 14
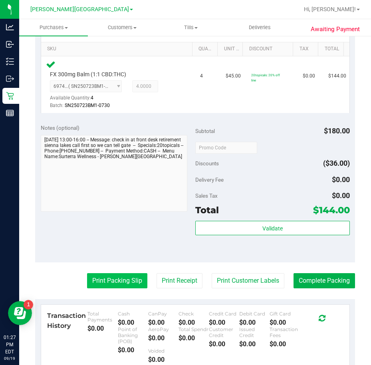
click at [114, 280] on button "Print Packing Slip" at bounding box center [117, 280] width 60 height 15
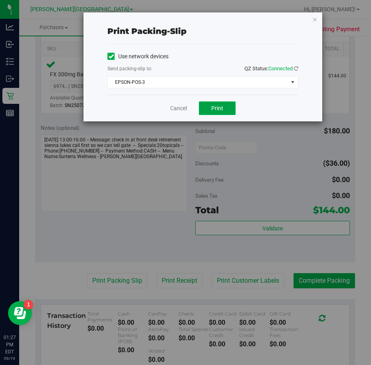
click at [209, 105] on button "Print" at bounding box center [217, 108] width 37 height 14
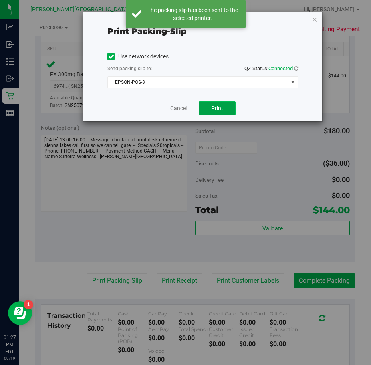
click at [209, 105] on button "Print" at bounding box center [217, 108] width 37 height 14
click at [256, 103] on div "Cancel Print" at bounding box center [202, 108] width 191 height 27
click at [182, 109] on link "Cancel" at bounding box center [178, 108] width 17 height 8
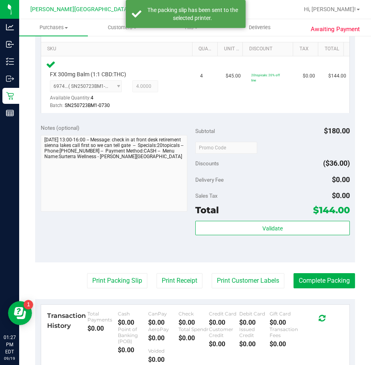
click at [256, 270] on purchase-details "Back Edit Purchase Cancel Purchase View Profile # 11974033 BioTrack ID: - Submi…" at bounding box center [195, 156] width 320 height 627
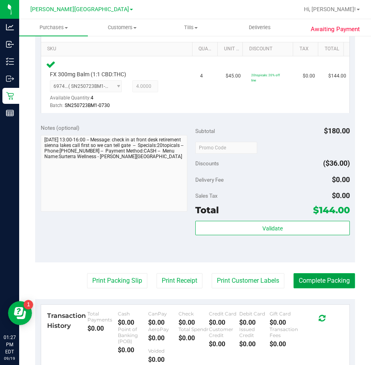
click at [308, 284] on button "Complete Packing" at bounding box center [325, 280] width 62 height 15
click at [308, 249] on div "Validate" at bounding box center [272, 239] width 155 height 36
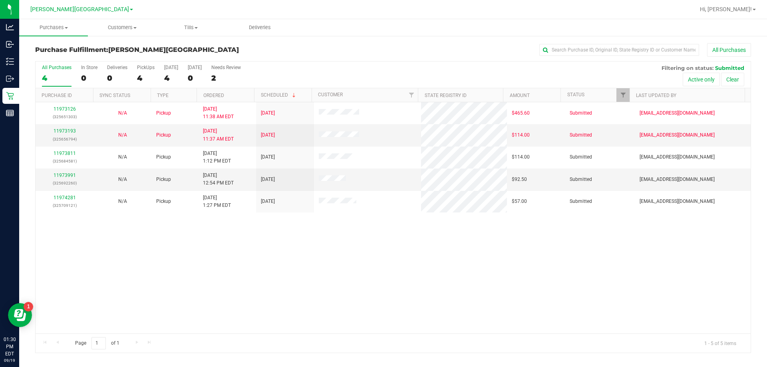
click at [371, 233] on div "11973126 (325651303) N/A Pickup 9/19/2025 11:38 AM EDT 9/19/2025 $465.60 Submit…" at bounding box center [393, 217] width 715 height 231
click at [72, 174] on link "11973991" at bounding box center [65, 176] width 22 height 6
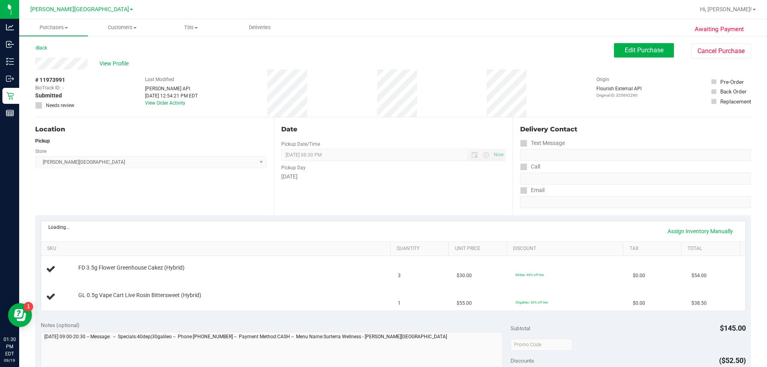
click at [371, 208] on div "Date Pickup Date/Time 09/19/2025 Now 09/19/2025 08:30 PM Now Pickup Day Friday" at bounding box center [393, 166] width 238 height 98
click at [371, 77] on div "# 11973991 BioTrack ID: - Submitted Needs review Last Modified Jane API Sep 19,…" at bounding box center [393, 94] width 716 height 48
click at [371, 46] on button "Cancel Purchase" at bounding box center [721, 51] width 60 height 15
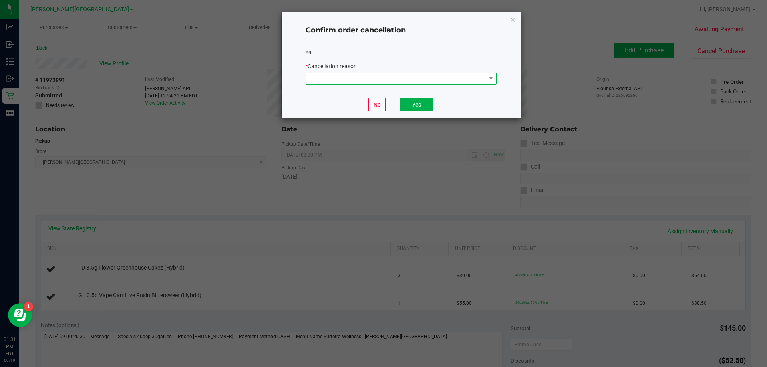
click at [371, 82] on span at bounding box center [396, 78] width 180 height 11
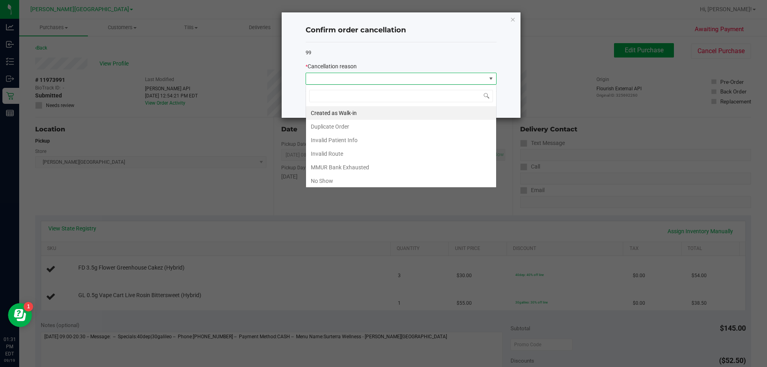
scroll to position [12, 191]
click at [371, 111] on li "Created as Walk-in" at bounding box center [401, 113] width 190 height 14
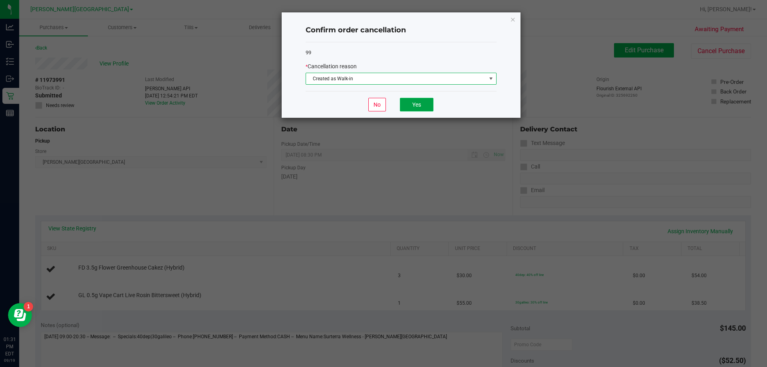
click at [371, 106] on button "Yes" at bounding box center [417, 105] width 34 height 14
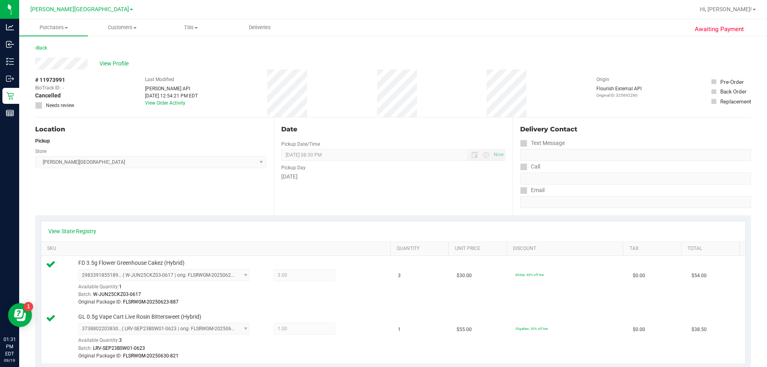
click at [107, 103] on div "# 11973991 BioTrack ID: - Cancelled Needs review Last Modified Jane API Sep 19,…" at bounding box center [393, 94] width 716 height 48
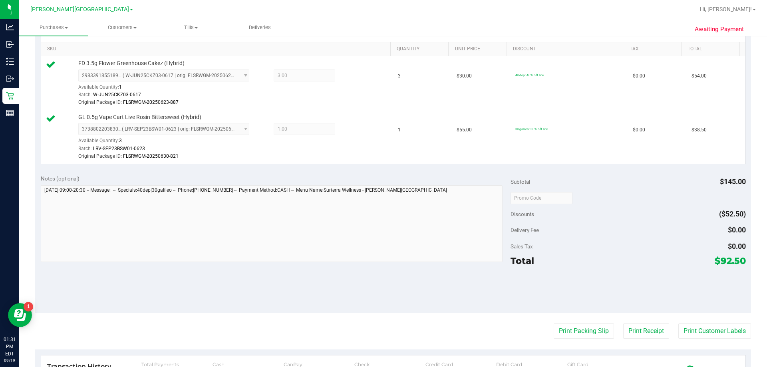
scroll to position [0, 0]
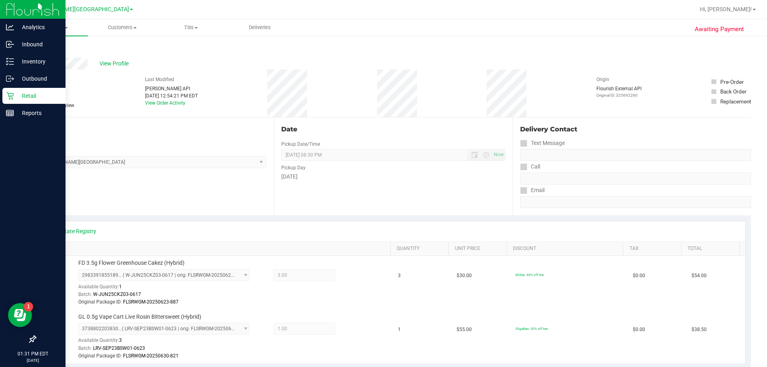
click at [11, 88] on div "Retail" at bounding box center [33, 96] width 63 height 16
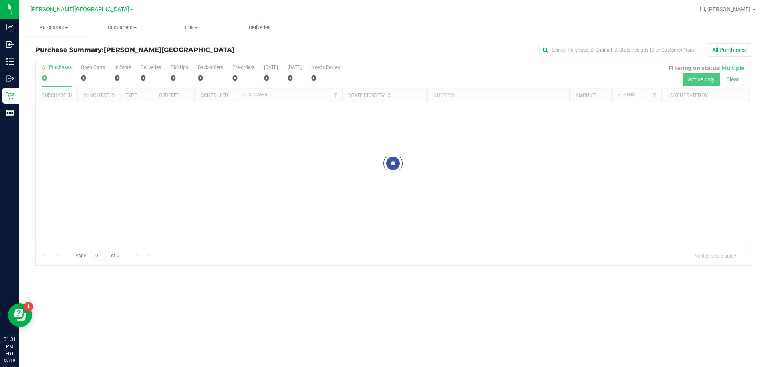
click at [306, 51] on div "All Purchases" at bounding box center [512, 50] width 477 height 14
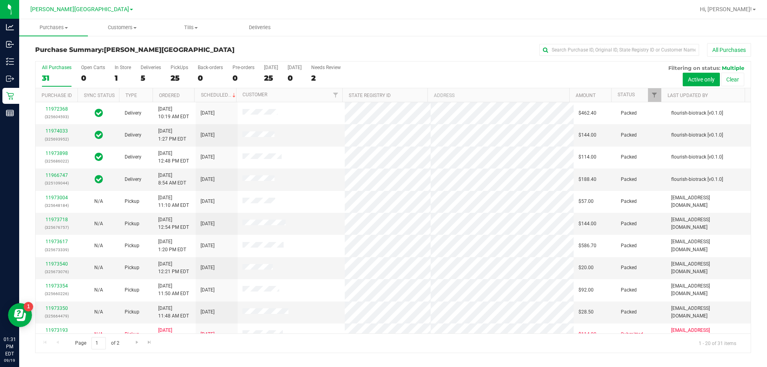
click at [306, 51] on div "All Purchases" at bounding box center [512, 50] width 477 height 14
click at [308, 50] on div "All Purchases" at bounding box center [512, 50] width 477 height 14
click at [309, 51] on div "All Purchases" at bounding box center [512, 50] width 477 height 14
click at [68, 34] on uib-tab-heading "Purchases Summary of purchases Fulfillment All purchases" at bounding box center [53, 27] width 69 height 17
click at [65, 60] on span "Fulfillment" at bounding box center [44, 57] width 50 height 7
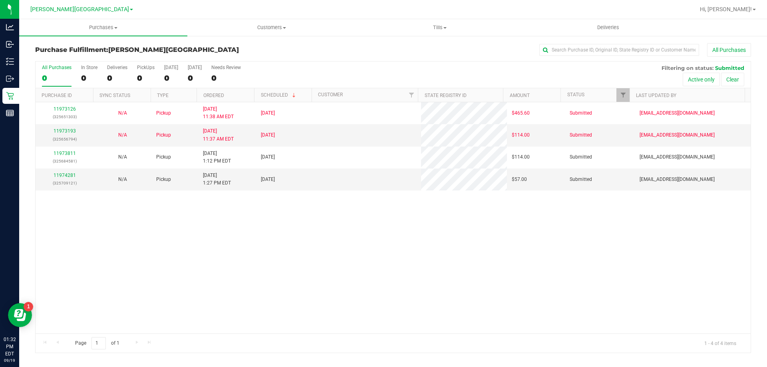
click at [267, 48] on h3 "Purchase Fulfillment: Bonita Springs WC" at bounding box center [154, 49] width 238 height 7
click at [371, 223] on div "11973126 (325651303) N/A Pickup 9/19/2025 11:38 AM EDT 9/19/2025 $465.60 Submit…" at bounding box center [393, 217] width 715 height 231
click at [300, 212] on div "11973126 (325651303) N/A Pickup 9/19/2025 11:38 AM EDT 9/19/2025 $465.60 Submit…" at bounding box center [393, 217] width 715 height 231
drag, startPoint x: 288, startPoint y: 221, endPoint x: 152, endPoint y: 205, distance: 137.2
click at [287, 222] on div "11973126 (325651303) N/A Pickup 9/19/2025 11:38 AM EDT 9/19/2025 $465.60 Submit…" at bounding box center [393, 217] width 715 height 231
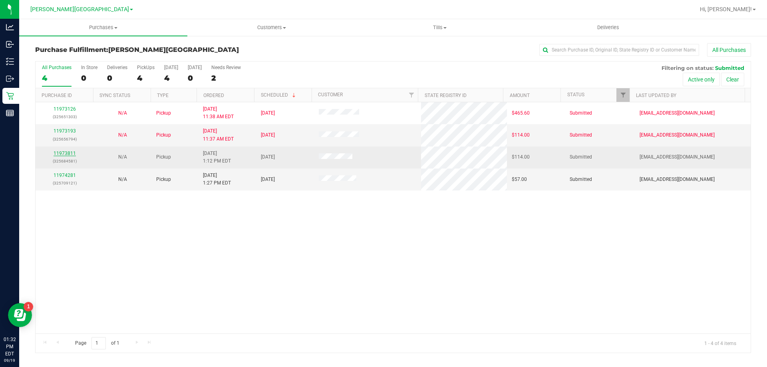
click at [67, 153] on link "11973811" at bounding box center [65, 154] width 22 height 6
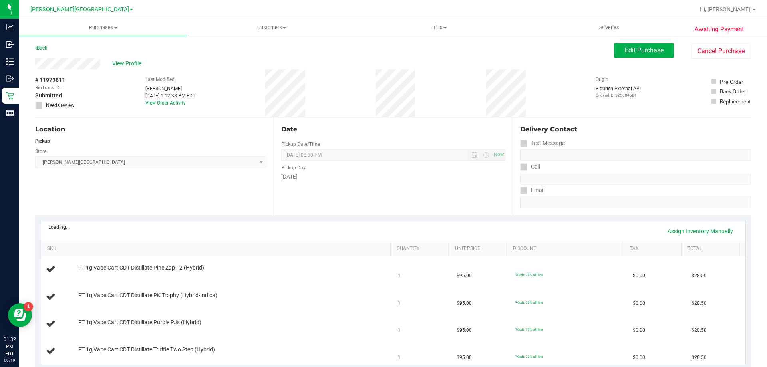
click at [371, 197] on div "Date Pickup Date/Time 09/19/2025 Now 09/19/2025 08:30 PM Now Pickup Day Friday" at bounding box center [393, 166] width 238 height 98
click at [371, 196] on div "Date Pickup Date/Time 09/19/2025 Now 09/19/2025 08:30 PM Now Pickup Day Friday" at bounding box center [393, 166] width 238 height 98
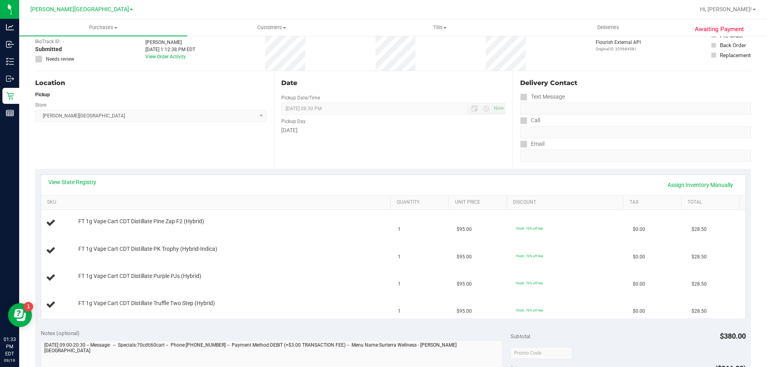
scroll to position [40, 0]
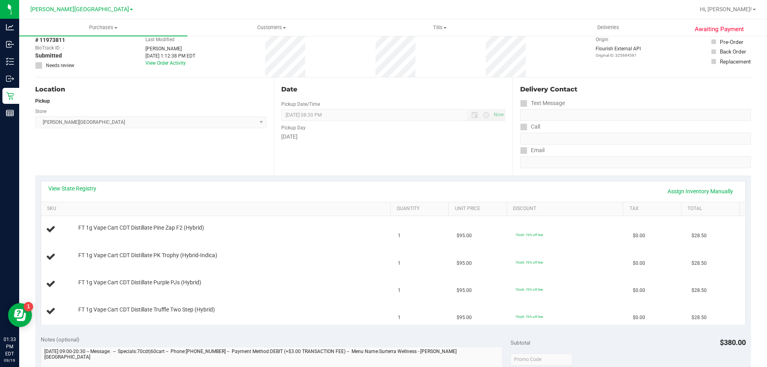
click at [371, 189] on div "View State Registry Assign Inventory Manually" at bounding box center [393, 192] width 690 height 14
click at [371, 178] on div "View State Registry Assign Inventory Manually SKU Quantity Unit Price Discount …" at bounding box center [393, 252] width 716 height 155
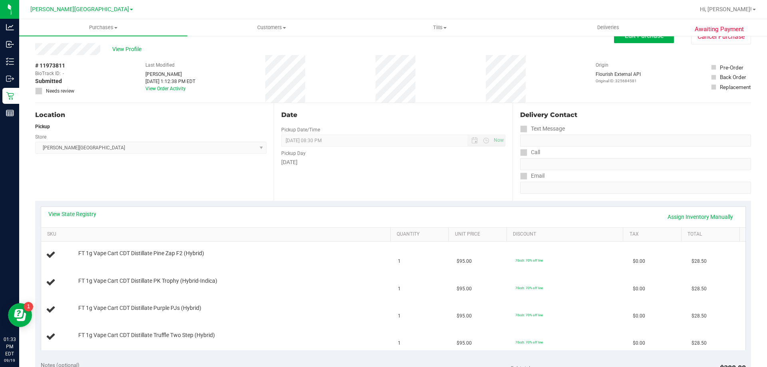
scroll to position [0, 0]
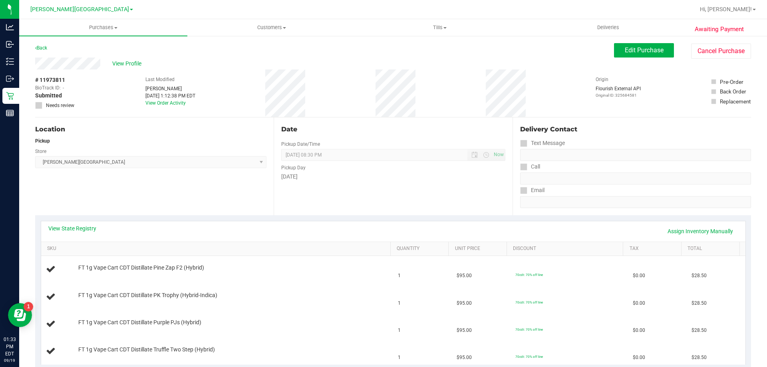
click at [371, 203] on div "Date Pickup Date/Time 09/19/2025 Now 09/19/2025 08:30 PM Now Pickup Day Friday" at bounding box center [393, 166] width 238 height 98
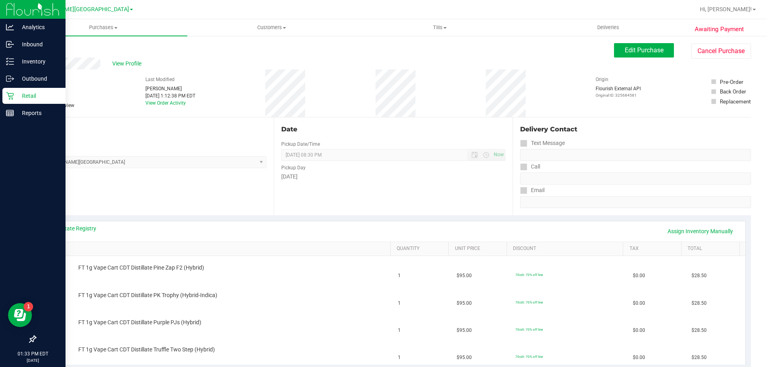
click at [0, 95] on link "Retail" at bounding box center [33, 96] width 66 height 17
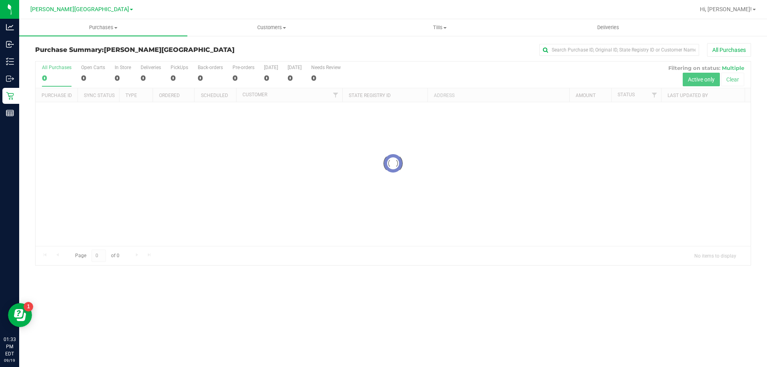
click at [371, 46] on div "All Purchases" at bounding box center [512, 50] width 477 height 14
click at [371, 47] on div "All Purchases" at bounding box center [512, 50] width 477 height 14
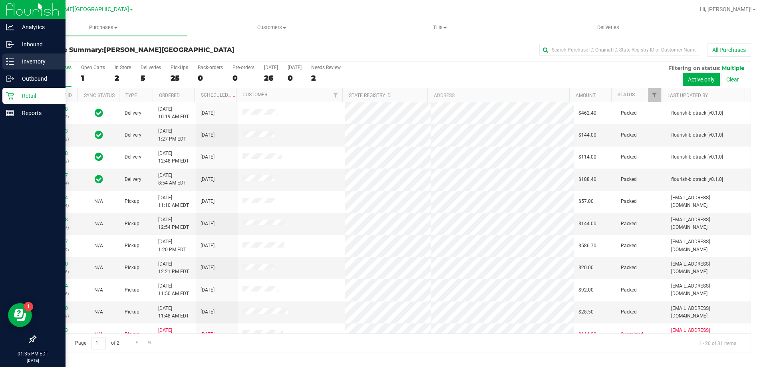
click at [18, 59] on p "Inventory" at bounding box center [38, 62] width 48 height 10
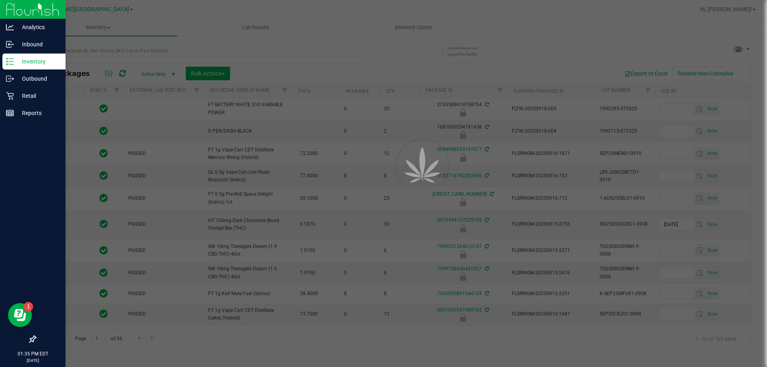
click at [96, 57] on div at bounding box center [383, 183] width 767 height 367
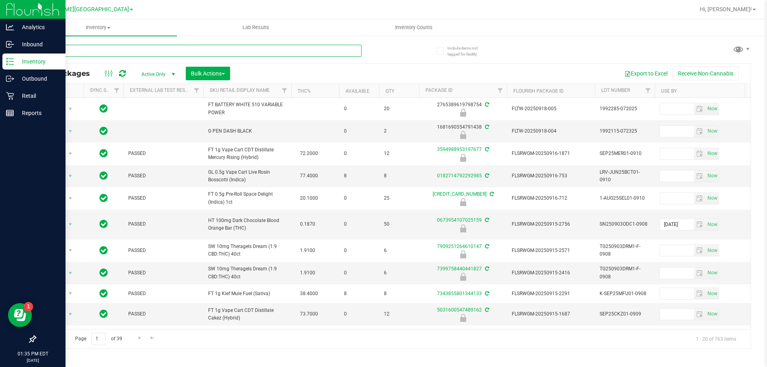
click at [90, 50] on input "text" at bounding box center [198, 51] width 326 height 12
type input "7354030570007620"
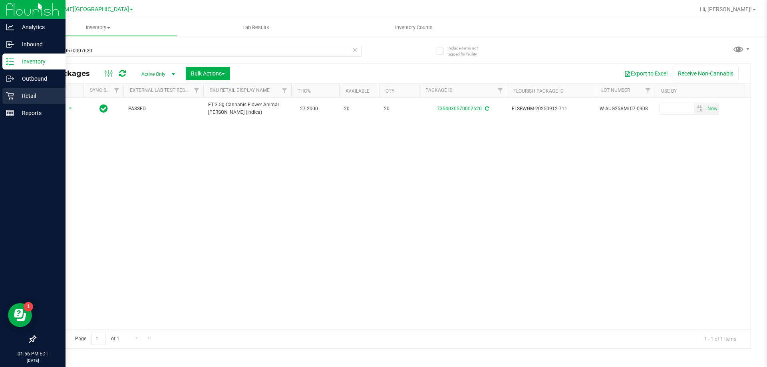
click at [29, 100] on p "Retail" at bounding box center [38, 96] width 48 height 10
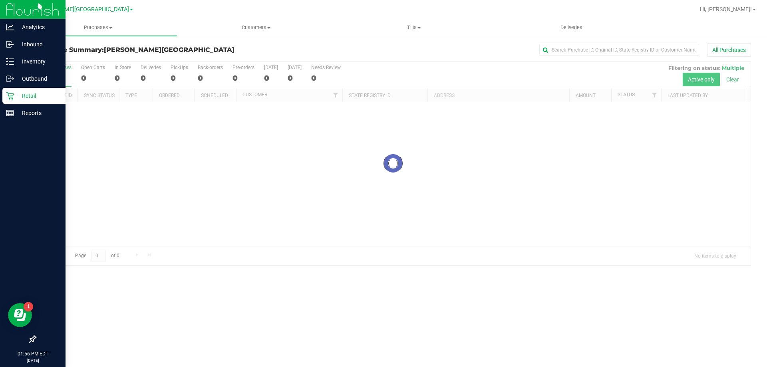
click at [206, 38] on div "Purchase Summary: Bonita Springs WC All Purchases Loading... All Purchases 0 Op…" at bounding box center [393, 154] width 748 height 238
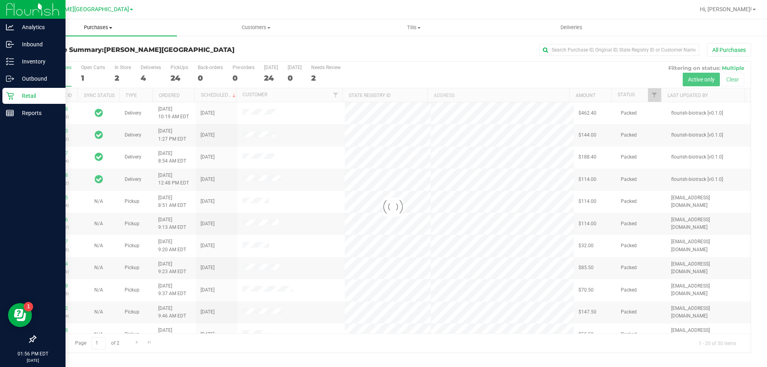
click at [83, 24] on span "Purchases" at bounding box center [98, 27] width 158 height 7
click at [88, 54] on li "Fulfillment" at bounding box center [98, 58] width 158 height 10
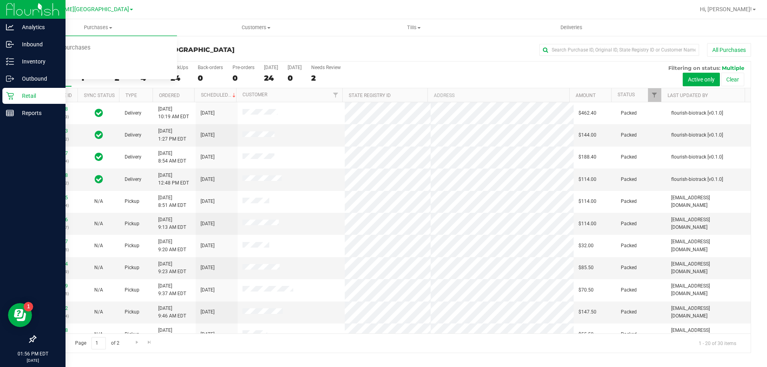
click at [371, 70] on div "All Purchases 30 Open Carts 1 In Store 2 Deliveries 4 PickUps 24 Back-orders 0 …" at bounding box center [393, 75] width 715 height 27
click at [99, 26] on span "Purchases" at bounding box center [98, 27] width 158 height 7
click at [83, 60] on li "Fulfillment" at bounding box center [98, 58] width 158 height 10
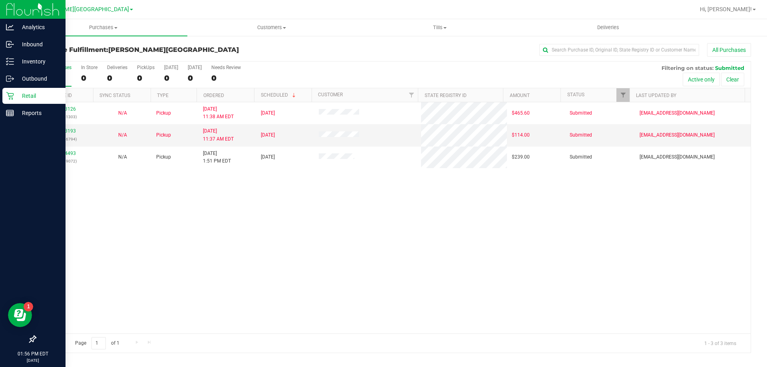
click at [371, 208] on div "11973126 (325651303) N/A Pickup 9/19/2025 11:38 AM EDT 9/19/2025 $465.60 Submit…" at bounding box center [393, 217] width 715 height 231
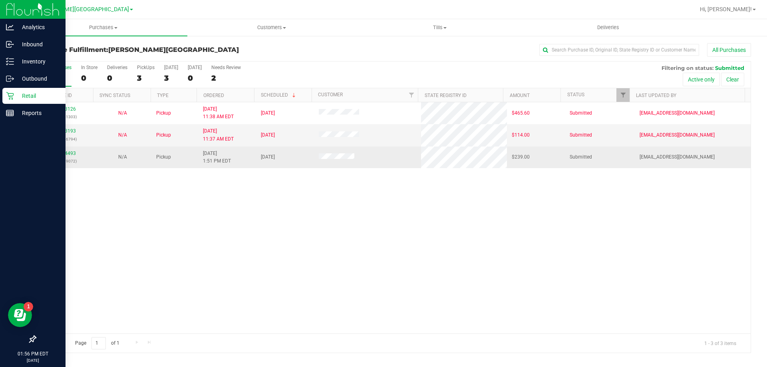
click at [68, 157] on div "11974493 (325719072)" at bounding box center [64, 157] width 48 height 15
click at [72, 155] on link "11974493" at bounding box center [65, 154] width 22 height 6
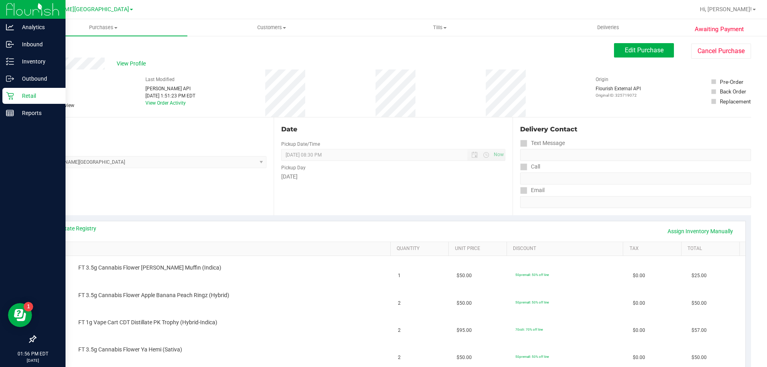
click at [371, 203] on div "Date Pickup Date/Time 09/19/2025 Now 09/19/2025 08:30 PM Now Pickup Day Friday" at bounding box center [393, 166] width 238 height 98
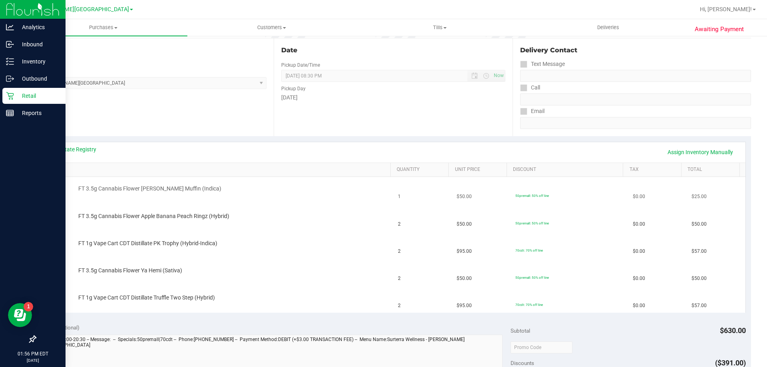
scroll to position [80, 0]
click at [83, 152] on link "View State Registry" at bounding box center [72, 149] width 48 height 8
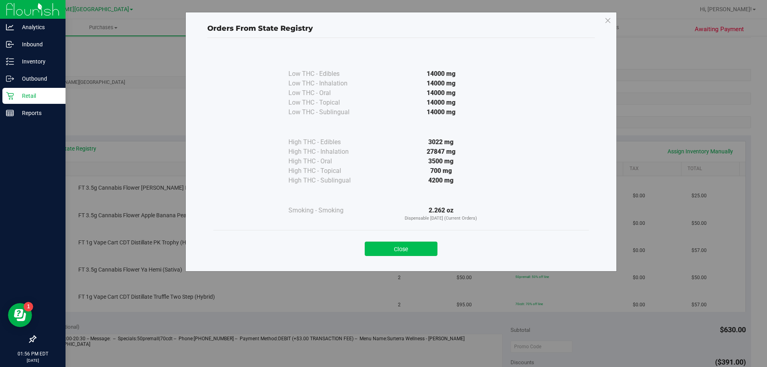
click at [371, 248] on button "Close" at bounding box center [401, 249] width 73 height 14
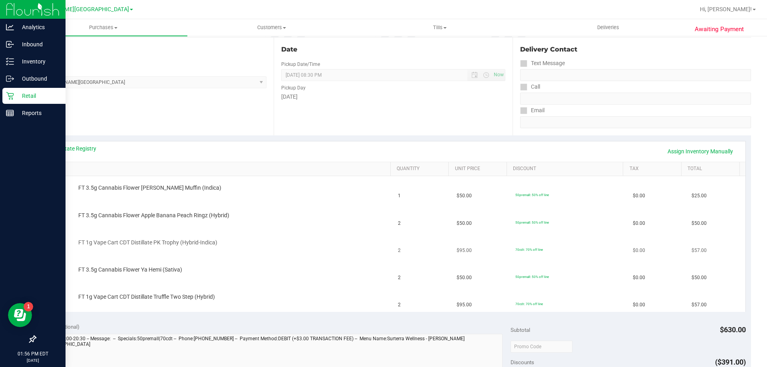
click at [357, 236] on td "FT 1g Vape Cart CDT Distillate PK Trophy (Hybrid-Indica)" at bounding box center [217, 244] width 352 height 27
click at [333, 233] on td "FT 1g Vape Cart CDT Distillate PK Trophy (Hybrid-Indica)" at bounding box center [217, 244] width 352 height 27
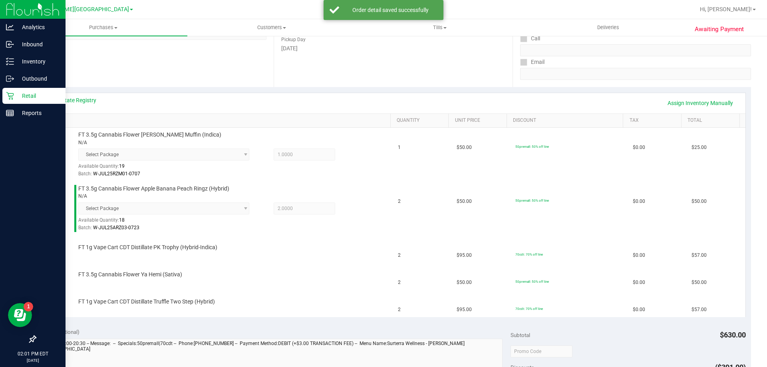
scroll to position [160, 0]
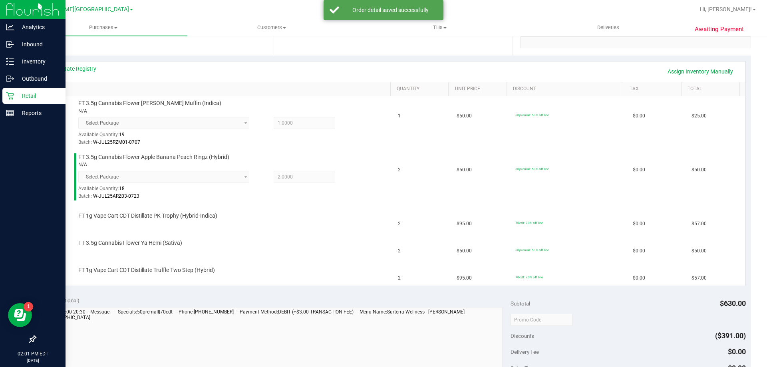
click at [333, 232] on td "FT 3.5g Cannabis Flower Ya Hemi (Sativa)" at bounding box center [217, 244] width 352 height 27
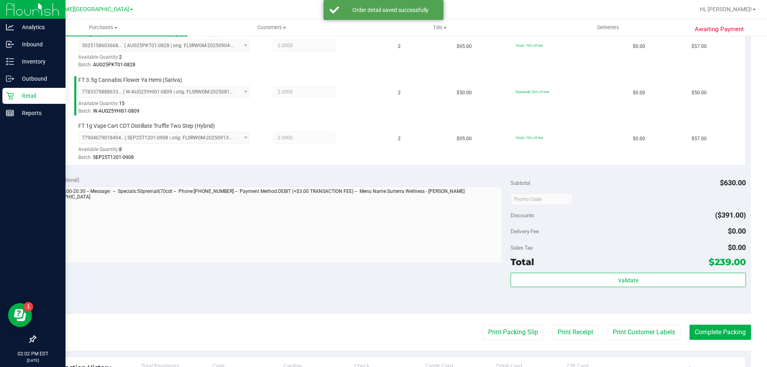
scroll to position [439, 0]
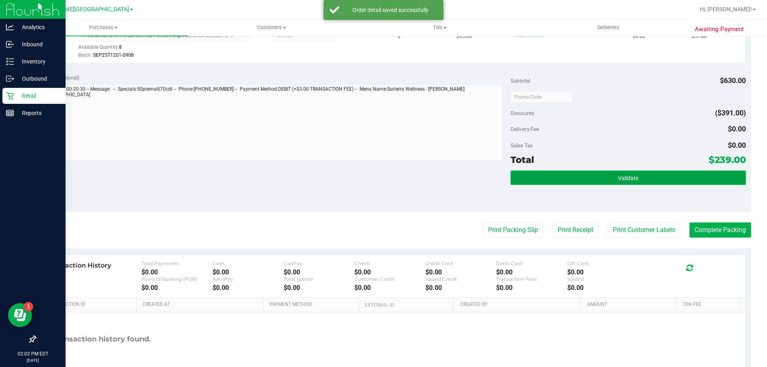
click at [371, 171] on button "Validate" at bounding box center [628, 178] width 235 height 14
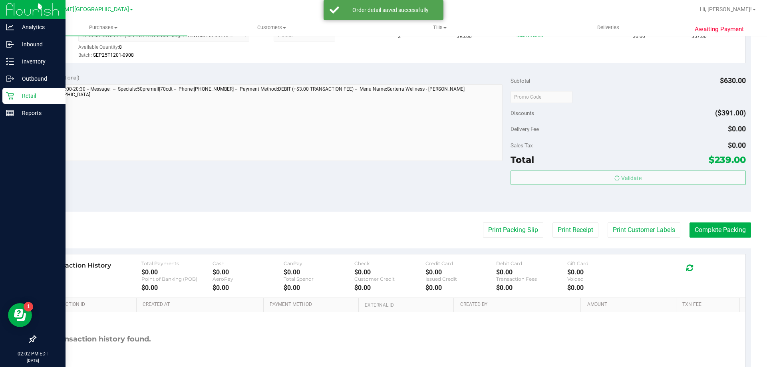
click at [371, 145] on div "Sales Tax $0.00" at bounding box center [628, 145] width 235 height 14
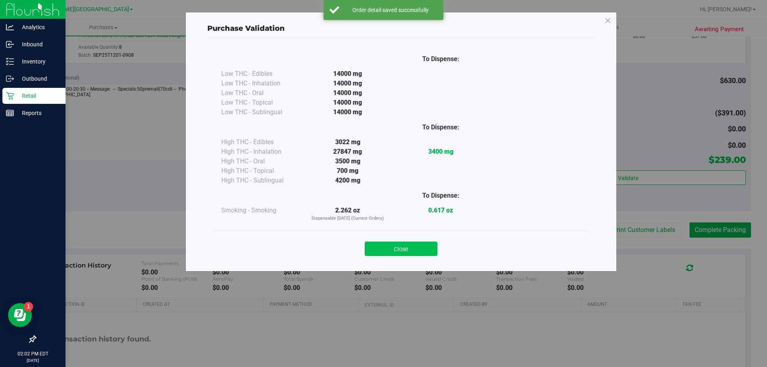
click at [371, 249] on button "Close" at bounding box center [401, 249] width 73 height 14
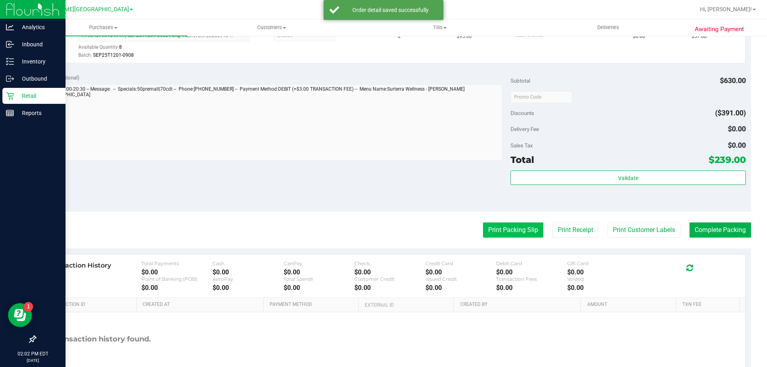
click at [371, 227] on button "Print Packing Slip" at bounding box center [513, 230] width 60 height 15
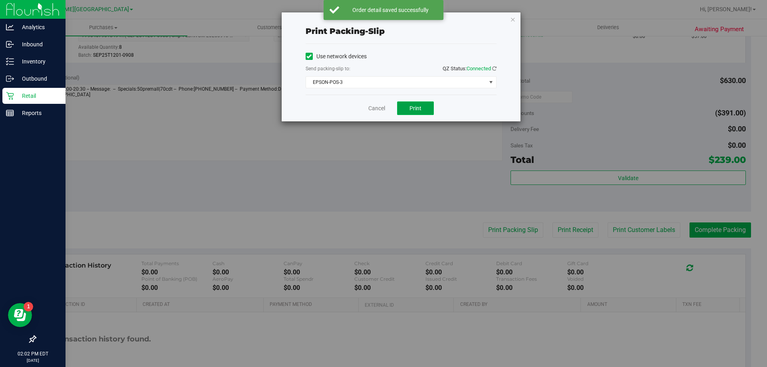
click at [371, 114] on button "Print" at bounding box center [415, 108] width 37 height 14
click at [371, 107] on div "Cancel Print" at bounding box center [401, 108] width 191 height 27
click at [371, 107] on link "Cancel" at bounding box center [376, 108] width 17 height 8
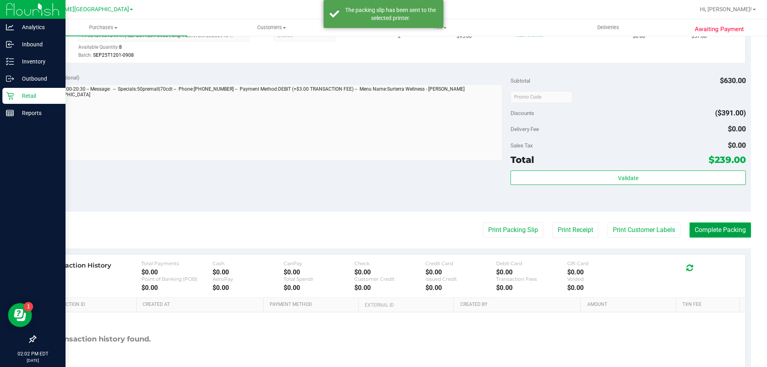
click at [371, 229] on button "Complete Packing" at bounding box center [720, 230] width 62 height 15
click at [371, 141] on div "Sales Tax $0.00" at bounding box center [628, 145] width 235 height 14
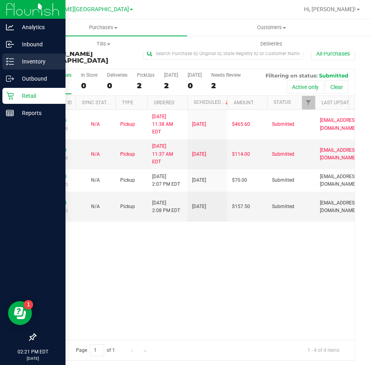
click at [29, 58] on p "Inventory" at bounding box center [38, 62] width 48 height 10
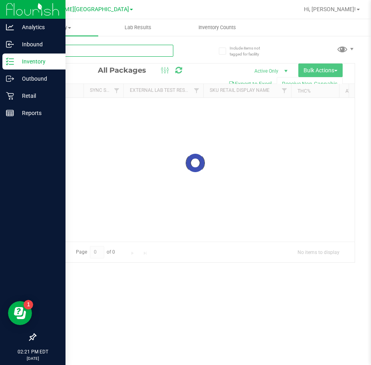
click at [127, 55] on input "text" at bounding box center [104, 51] width 138 height 12
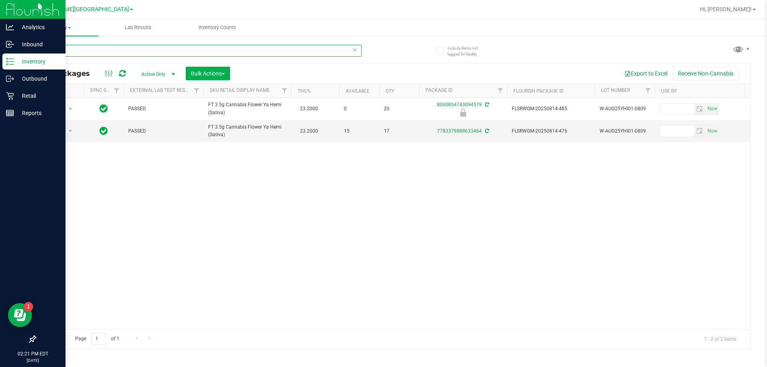
type input "ya hemi"
click at [371, 199] on div "Action Action Edit attributes Global inventory Locate package Package audit log…" at bounding box center [393, 213] width 715 height 231
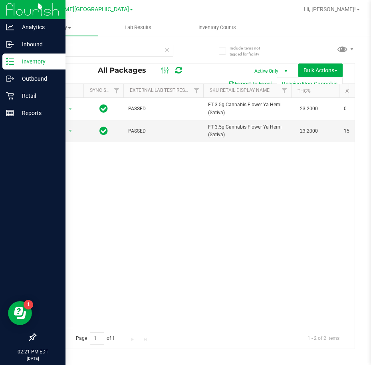
click at [298, 193] on div "Action Action Edit attributes Global inventory Locate package Package audit log…" at bounding box center [195, 213] width 319 height 230
click at [14, 94] on p "Retail" at bounding box center [38, 96] width 48 height 10
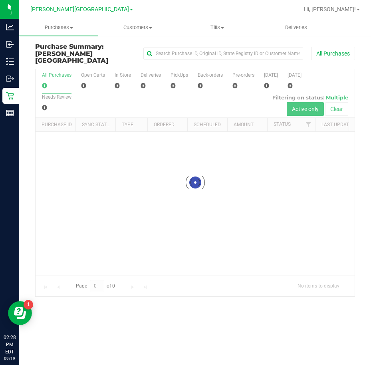
click at [197, 97] on div at bounding box center [195, 182] width 319 height 227
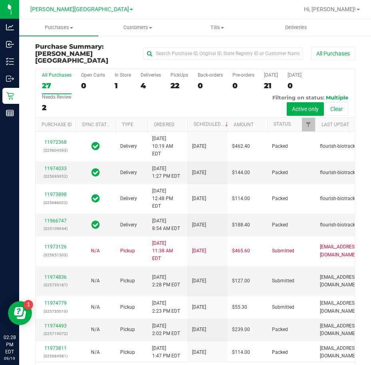
click at [199, 97] on div "All Purchases 27 Open Carts 0 In Store 1 Deliveries 4 PickUps 22 Back-orders 0 …" at bounding box center [195, 93] width 319 height 49
click at [64, 26] on span "Purchases" at bounding box center [58, 27] width 79 height 7
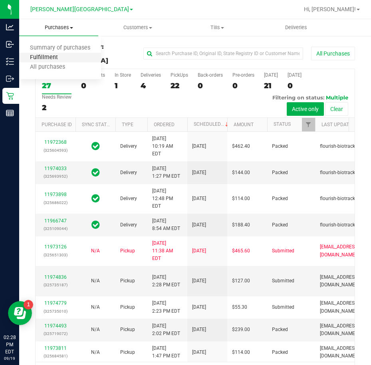
click at [43, 56] on span "Fulfillment" at bounding box center [44, 57] width 50 height 7
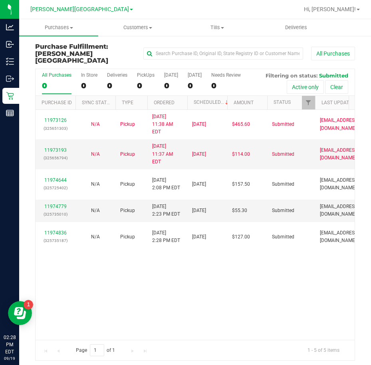
click at [160, 278] on div "11973126 (325651303) N/A Pickup 9/19/2025 11:38 AM EDT 9/19/2025 $465.60 Submit…" at bounding box center [195, 225] width 319 height 230
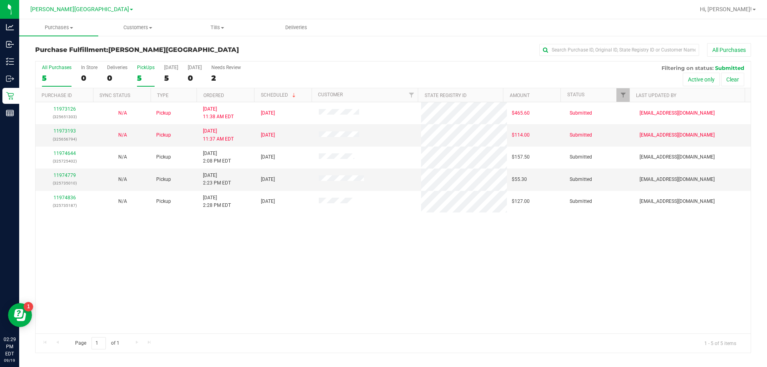
click at [142, 79] on div "5" at bounding box center [146, 78] width 18 height 9
click at [0, 0] on input "PickUps 5" at bounding box center [0, 0] width 0 height 0
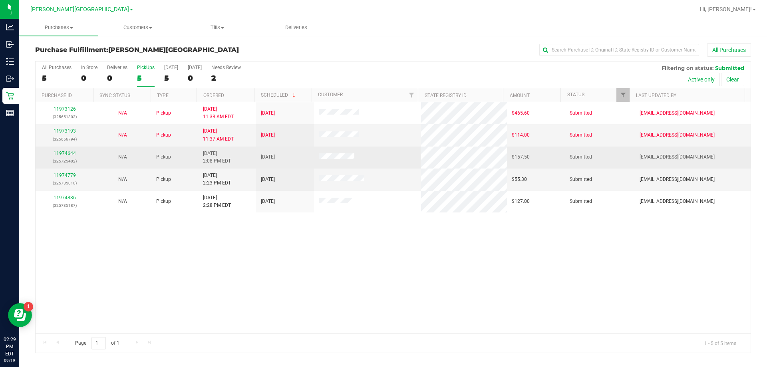
click at [68, 161] on p "(325725402)" at bounding box center [64, 161] width 48 height 8
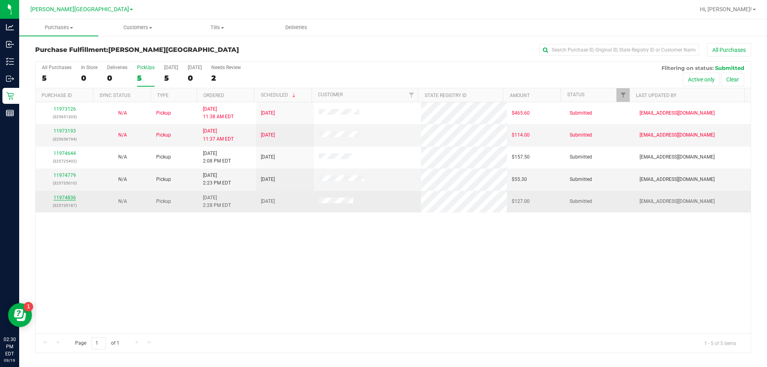
click at [65, 196] on link "11974836" at bounding box center [65, 198] width 22 height 6
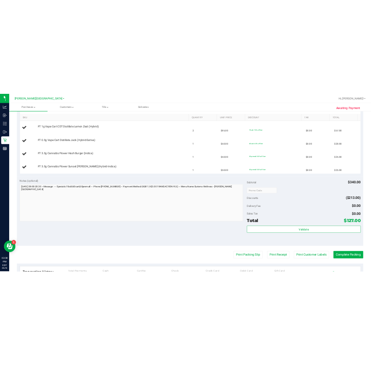
scroll to position [160, 0]
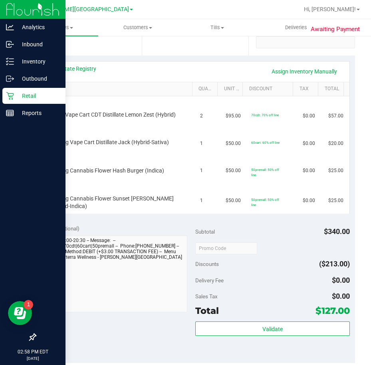
click at [23, 96] on p "Retail" at bounding box center [38, 96] width 48 height 10
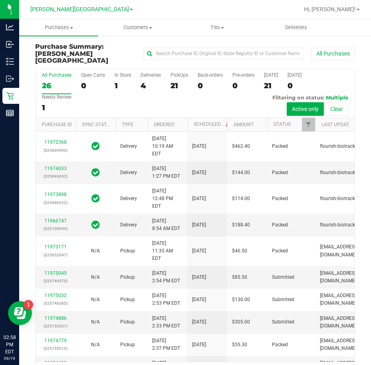
click at [175, 81] on div "21" at bounding box center [180, 85] width 18 height 9
click at [0, 0] on input "PickUps 21" at bounding box center [0, 0] width 0 height 0
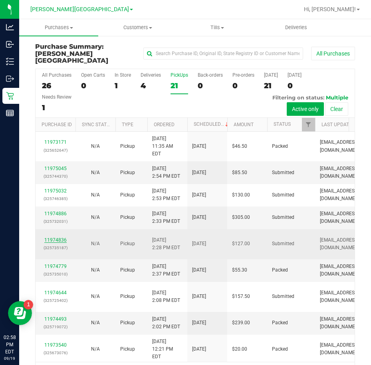
click at [54, 243] on link "11974836" at bounding box center [55, 240] width 22 height 6
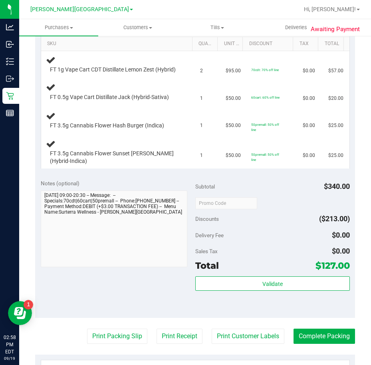
scroll to position [320, 0]
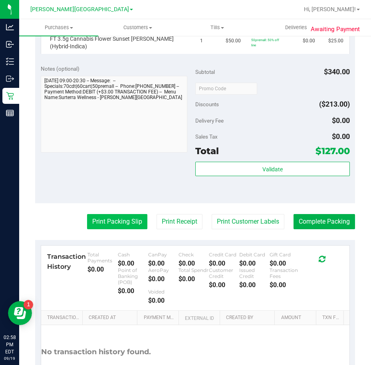
click at [121, 223] on button "Print Packing Slip" at bounding box center [117, 221] width 60 height 15
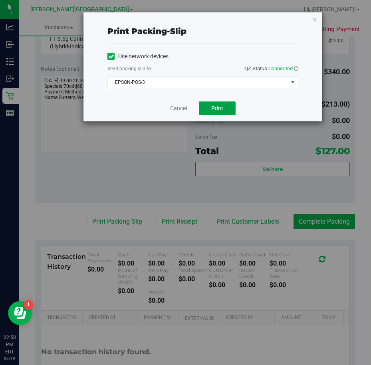
click at [218, 106] on span "Print" at bounding box center [217, 108] width 12 height 6
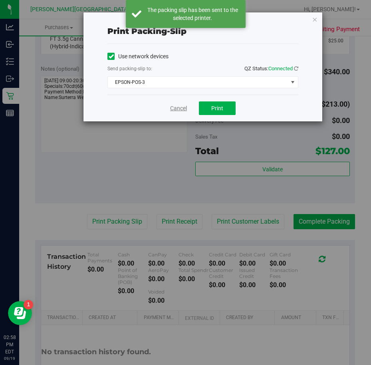
click at [178, 109] on link "Cancel" at bounding box center [178, 108] width 17 height 8
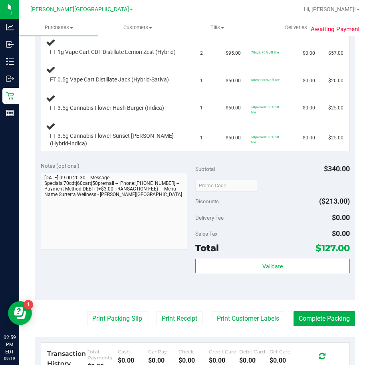
scroll to position [120, 0]
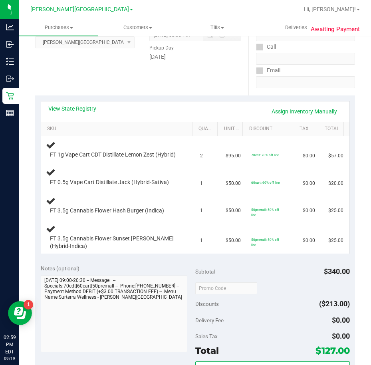
click at [161, 159] on span "FT 1g Vape Cart CDT Distillate Lemon Zest (Hybrid)" at bounding box center [113, 155] width 126 height 8
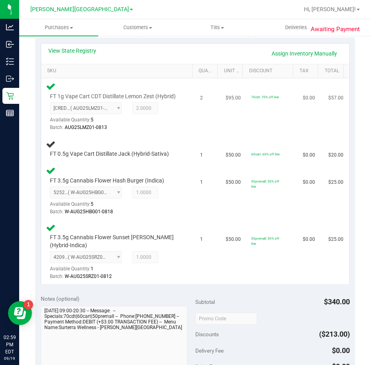
scroll to position [160, 0]
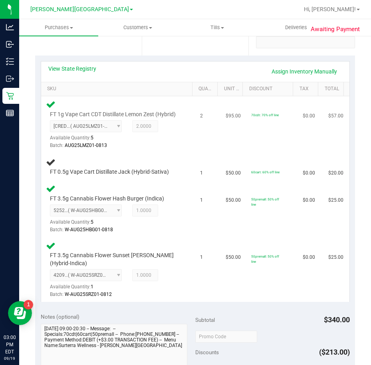
click at [196, 130] on td "2" at bounding box center [208, 124] width 26 height 57
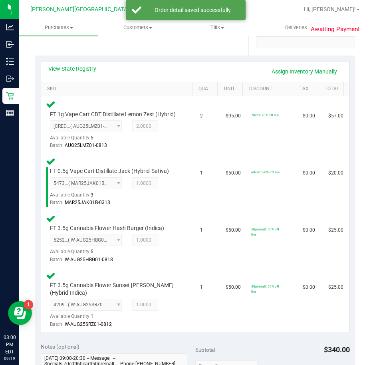
scroll to position [439, 0]
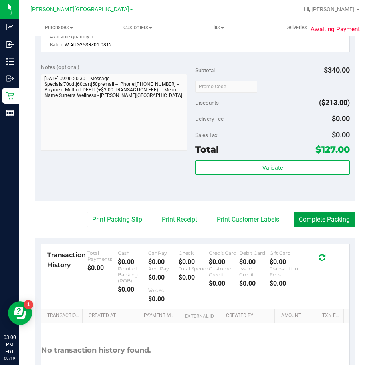
drag, startPoint x: 296, startPoint y: 224, endPoint x: 292, endPoint y: 215, distance: 9.8
click at [297, 224] on button "Complete Packing" at bounding box center [325, 219] width 62 height 15
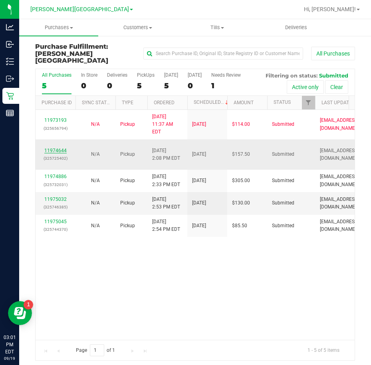
click at [61, 148] on link "11974644" at bounding box center [55, 151] width 22 height 6
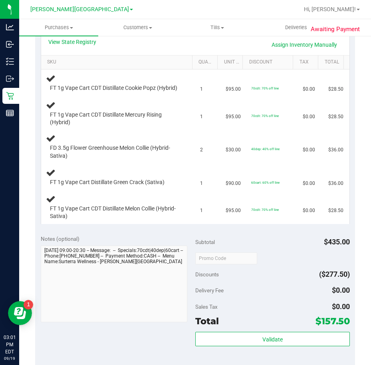
scroll to position [360, 0]
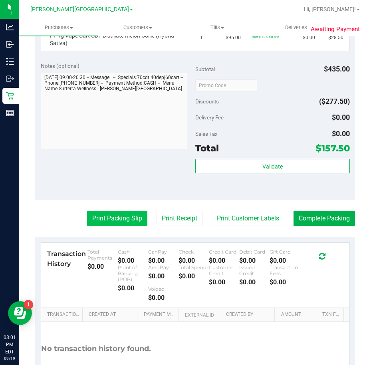
click at [131, 226] on button "Print Packing Slip" at bounding box center [117, 218] width 60 height 15
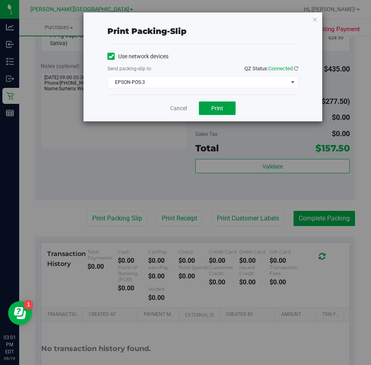
click at [215, 103] on button "Print" at bounding box center [217, 108] width 37 height 14
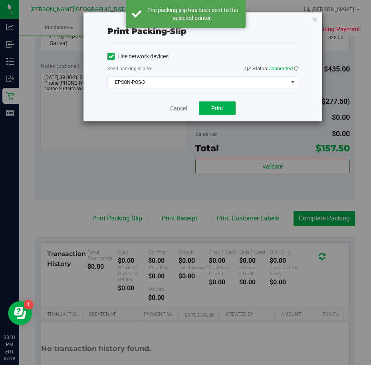
click at [182, 110] on link "Cancel" at bounding box center [178, 108] width 17 height 8
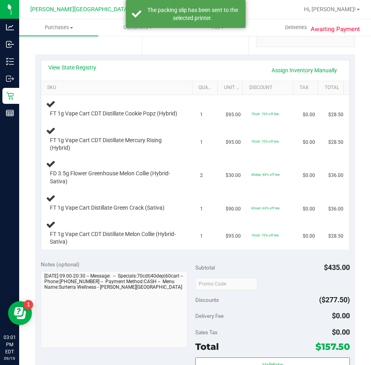
scroll to position [160, 0]
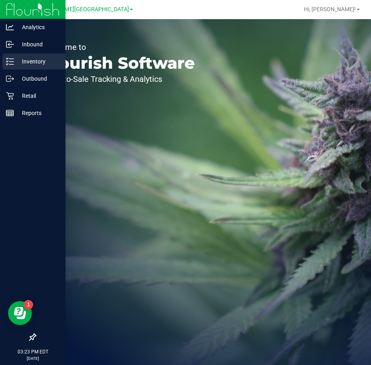
click at [37, 61] on p "Inventory" at bounding box center [38, 62] width 48 height 10
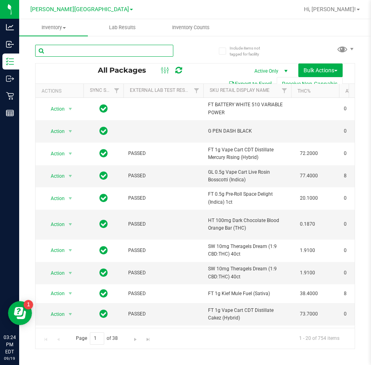
click at [84, 49] on input "text" at bounding box center [104, 51] width 138 height 12
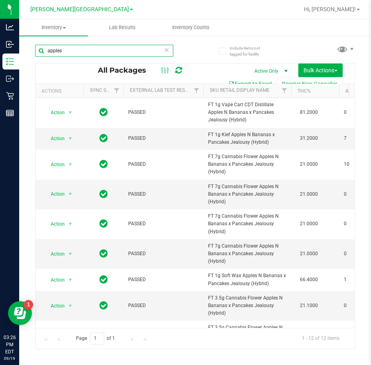
type input "apples"
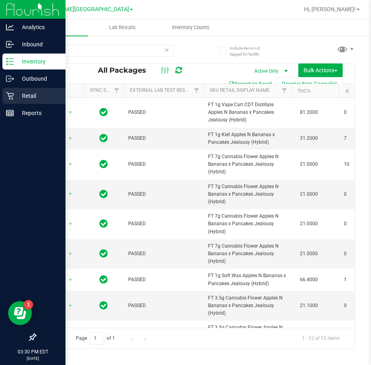
click at [23, 93] on p "Retail" at bounding box center [38, 96] width 48 height 10
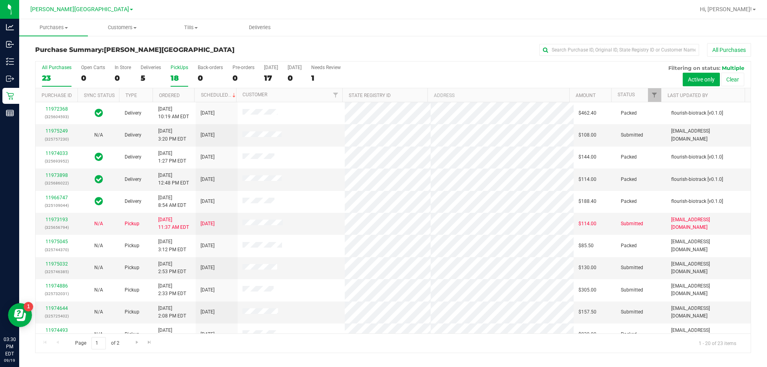
click at [176, 66] on div "PickUps" at bounding box center [180, 68] width 18 height 6
click at [0, 0] on input "PickUps 18" at bounding box center [0, 0] width 0 height 0
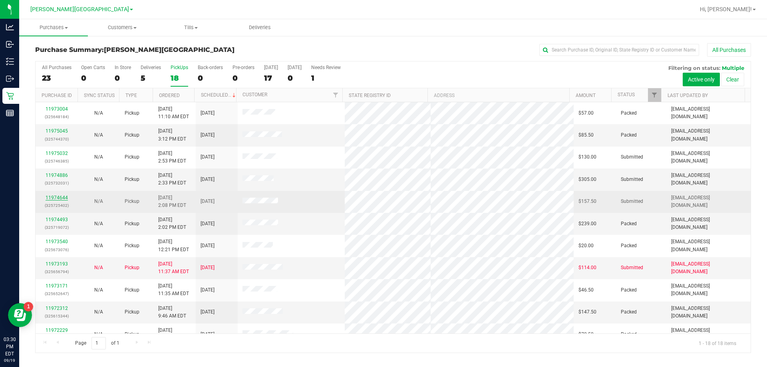
click at [59, 198] on link "11974644" at bounding box center [57, 198] width 22 height 6
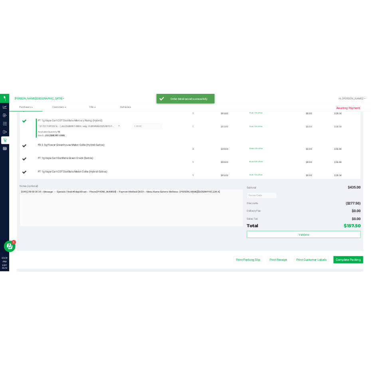
scroll to position [200, 0]
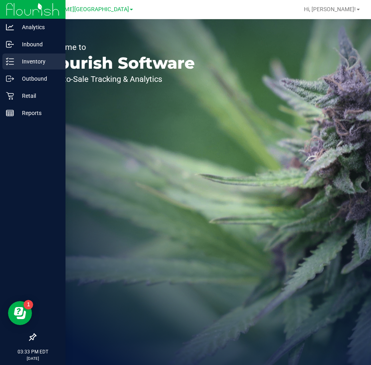
click at [30, 60] on p "Inventory" at bounding box center [38, 62] width 48 height 10
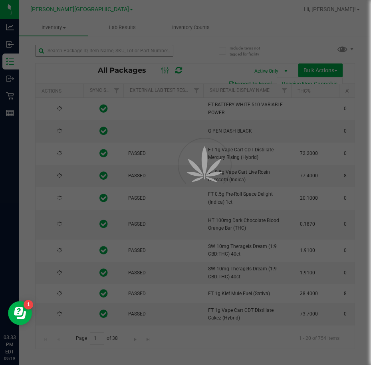
type input "[DATE]"
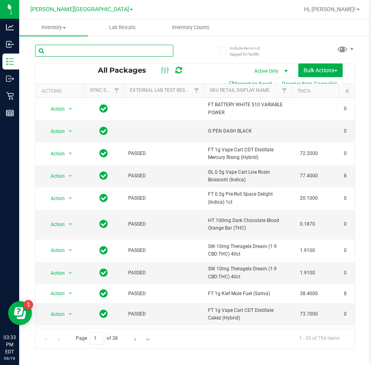
click at [74, 50] on input "text" at bounding box center [104, 51] width 138 height 12
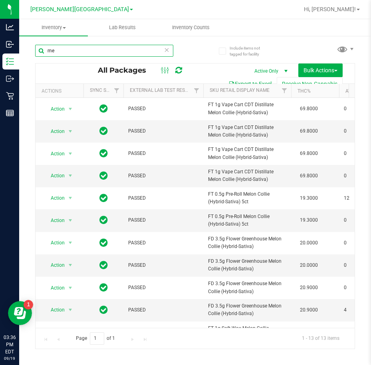
type input "m"
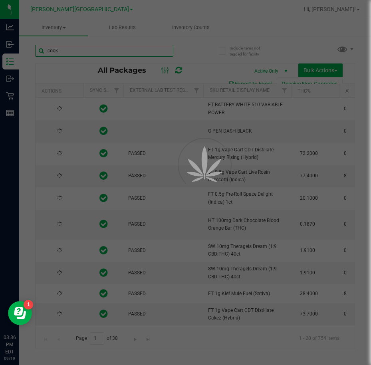
type input "cooki"
type input "[DATE]"
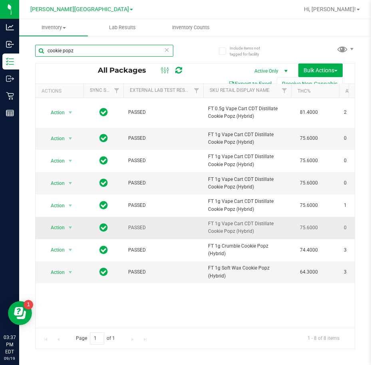
type input "cookie popz"
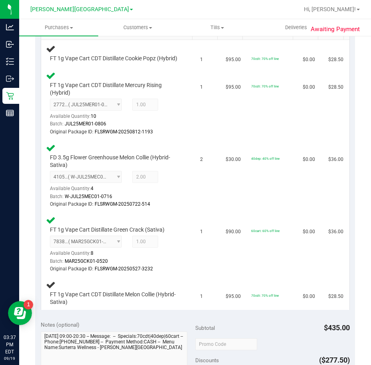
scroll to position [243, 0]
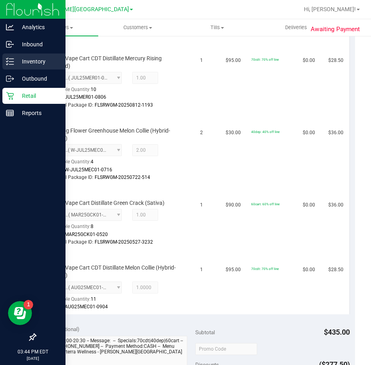
click at [27, 62] on p "Inventory" at bounding box center [38, 62] width 48 height 10
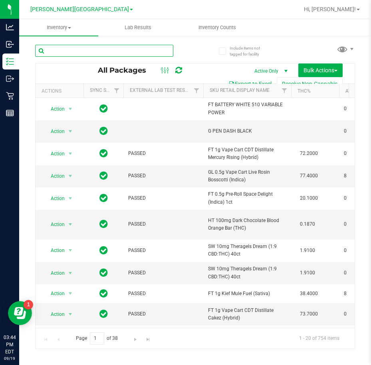
drag, startPoint x: 91, startPoint y: 51, endPoint x: 104, endPoint y: 47, distance: 13.7
click at [91, 52] on input "text" at bounding box center [104, 51] width 138 height 12
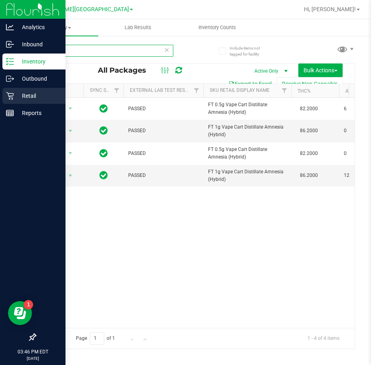
type input "amn"
click at [26, 96] on p "Retail" at bounding box center [38, 96] width 48 height 10
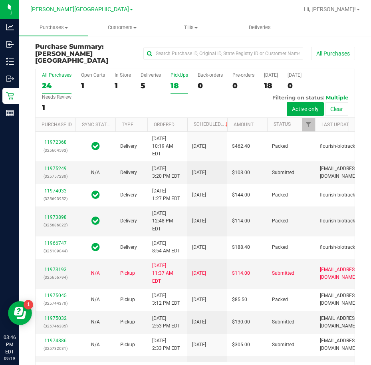
click at [177, 72] on div "PickUps" at bounding box center [180, 75] width 18 height 6
click at [0, 0] on input "PickUps 18" at bounding box center [0, 0] width 0 height 0
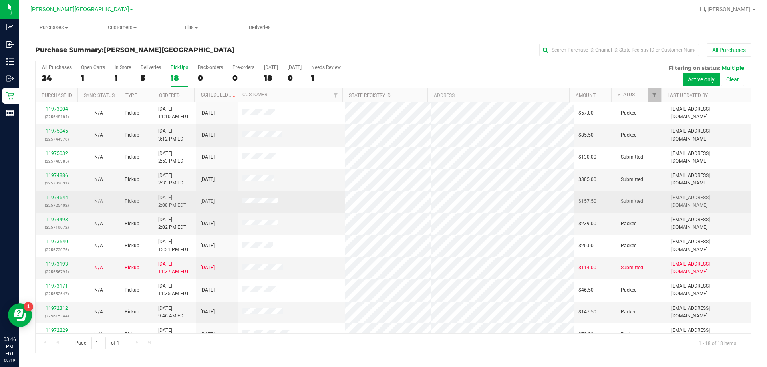
click at [53, 197] on link "11974644" at bounding box center [57, 198] width 22 height 6
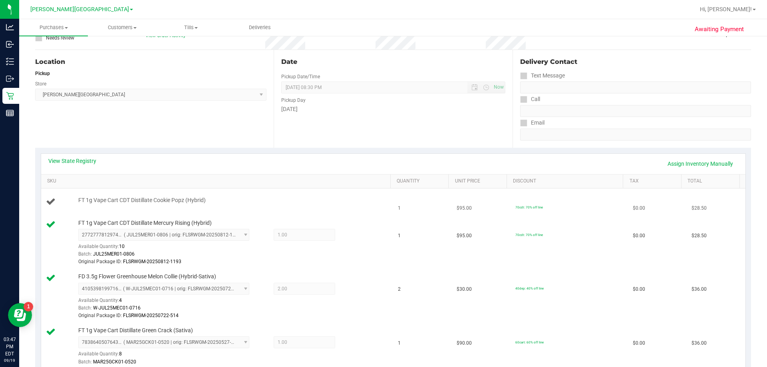
scroll to position [120, 0]
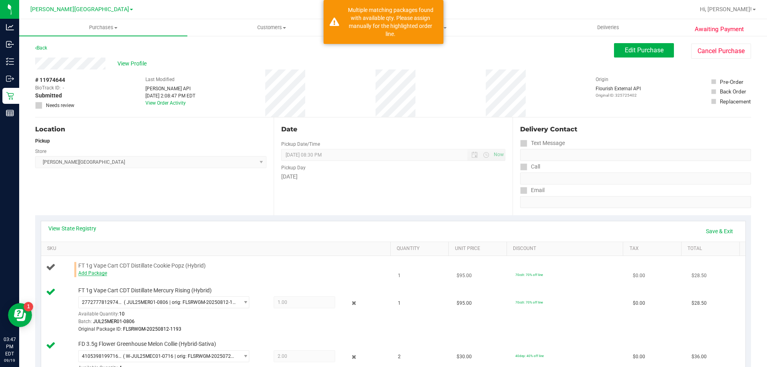
click at [89, 274] on link "Add Package" at bounding box center [92, 273] width 29 height 6
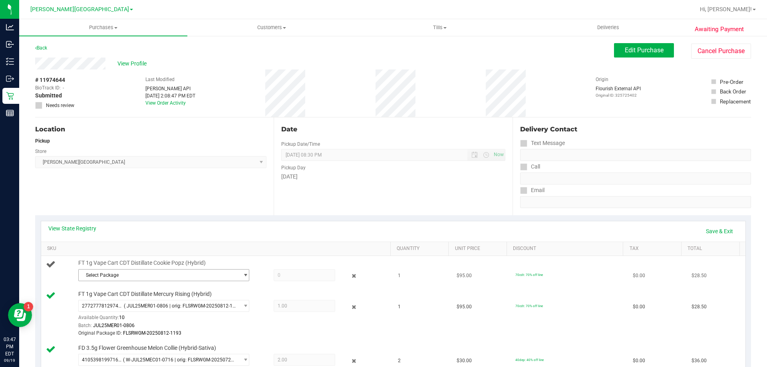
click at [188, 275] on span "Select Package" at bounding box center [159, 275] width 160 height 11
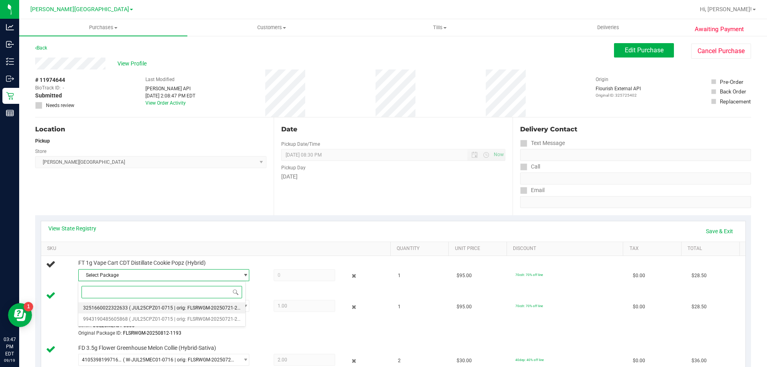
click at [169, 309] on span "( JUL25CPZ01-0715 | orig: FLSRWGM-20250721-2920 )" at bounding box center [188, 308] width 119 height 6
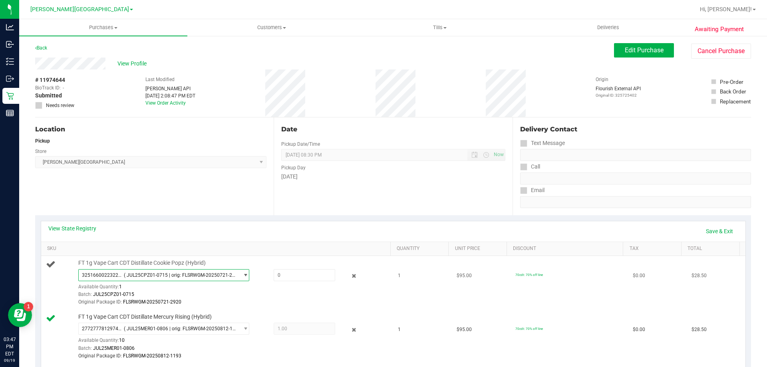
click at [232, 276] on span "3251660022322633 ( JUL25CPZ01-0715 | orig: FLSRWGM-20250721-2920 )" at bounding box center [159, 275] width 160 height 11
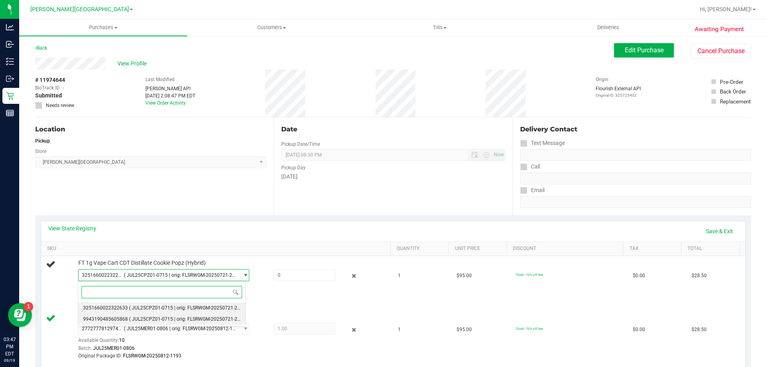
click at [169, 319] on span "( JUL25CPZ01-0715 | orig: FLSRWGM-20250721-2965 )" at bounding box center [188, 319] width 119 height 6
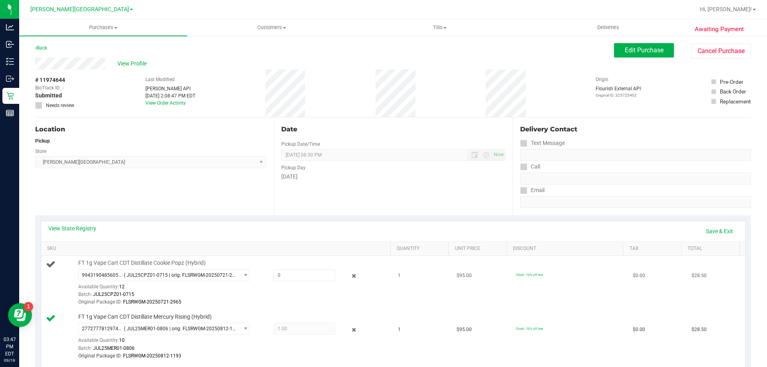
click at [206, 288] on div "Available Quantity: 12" at bounding box center [168, 289] width 180 height 16
click at [151, 284] on div "Available Quantity: 12" at bounding box center [168, 289] width 180 height 16
drag, startPoint x: 283, startPoint y: 270, endPoint x: 288, endPoint y: 270, distance: 4.4
click at [285, 270] on span at bounding box center [305, 275] width 62 height 12
type input "1"
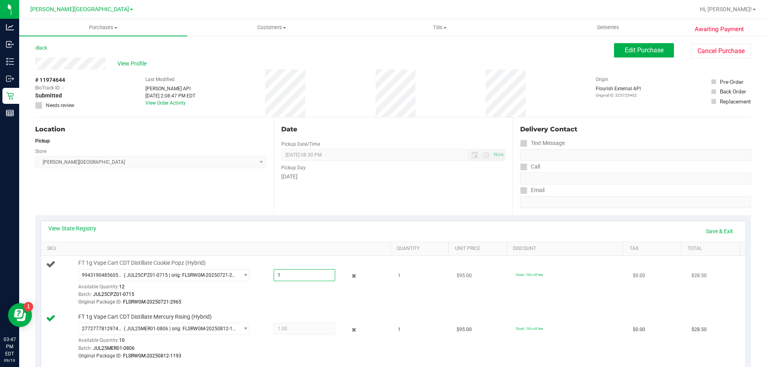
type input "1.0000"
click at [326, 302] on div "Original Package ID: FLSRWGM-20250721-2965" at bounding box center [232, 302] width 308 height 8
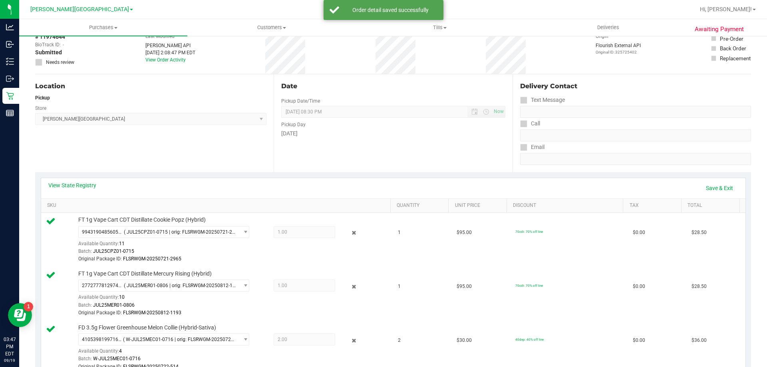
scroll to position [320, 0]
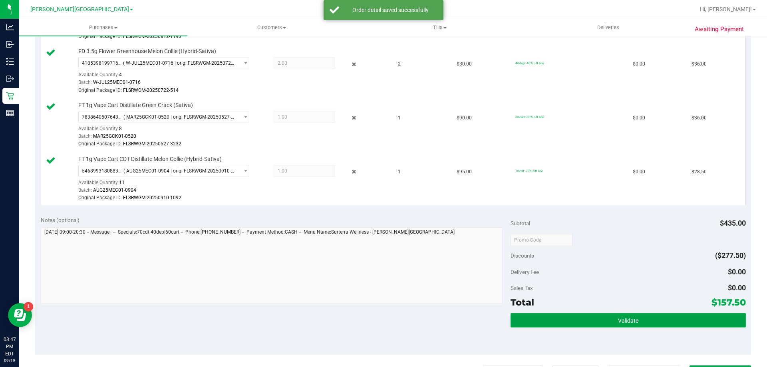
click at [600, 316] on button "Validate" at bounding box center [628, 320] width 235 height 14
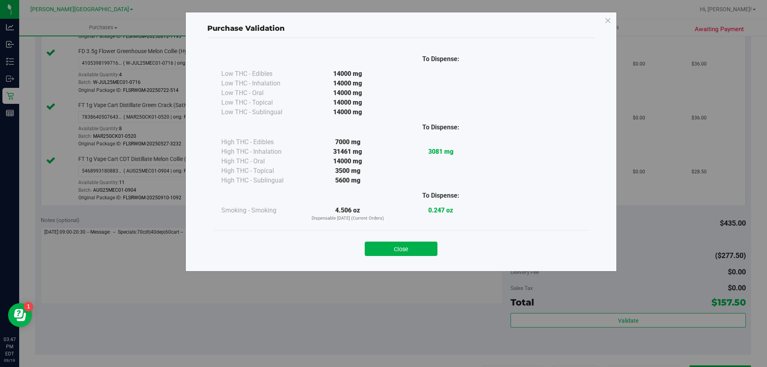
click at [426, 250] on button "Close" at bounding box center [401, 249] width 73 height 14
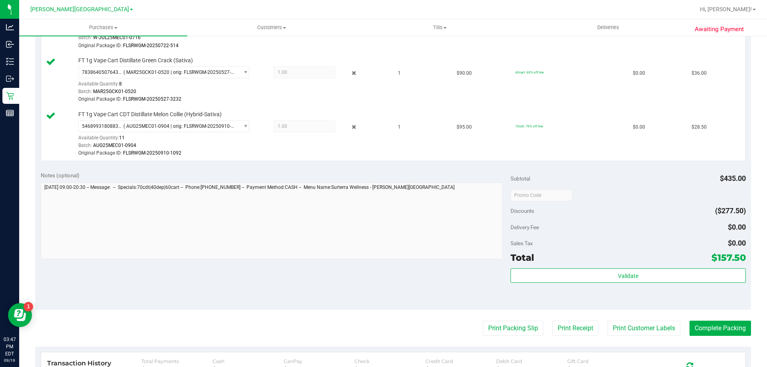
scroll to position [509, 0]
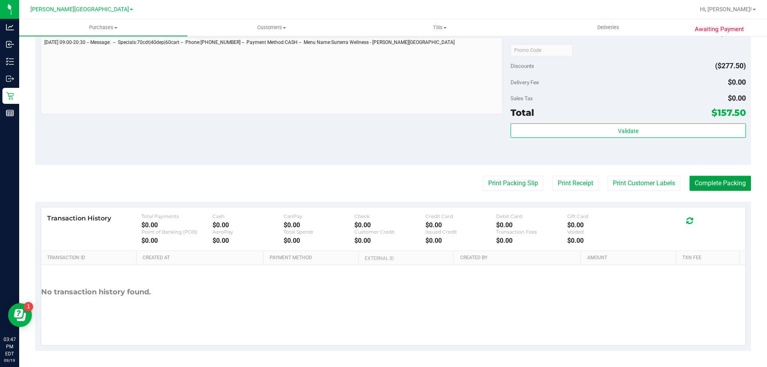
click at [706, 185] on button "Complete Packing" at bounding box center [720, 183] width 62 height 15
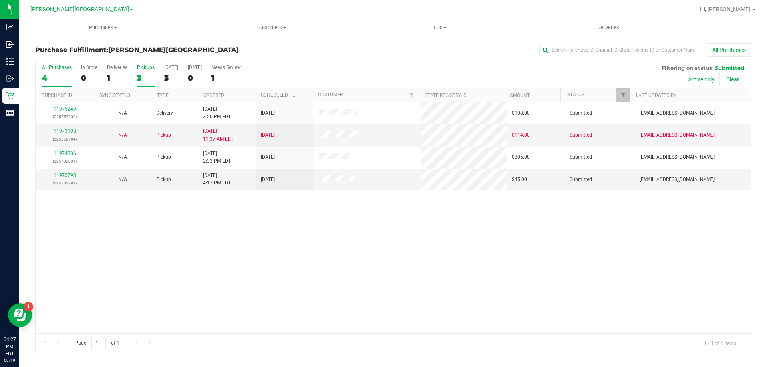
click at [141, 73] on label "PickUps 3" at bounding box center [146, 76] width 18 height 22
click at [0, 0] on input "PickUps 3" at bounding box center [0, 0] width 0 height 0
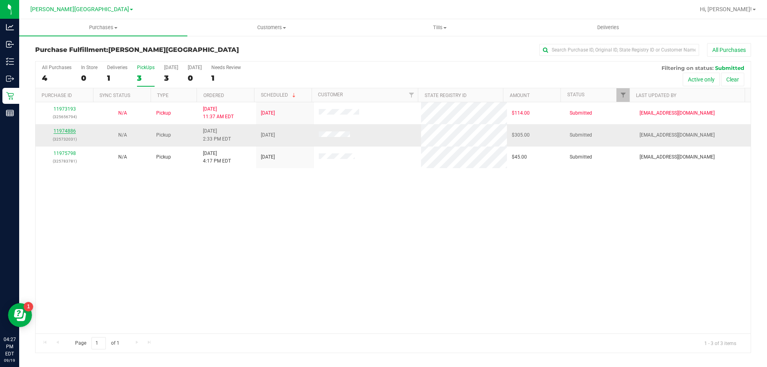
click at [64, 130] on link "11974886" at bounding box center [65, 131] width 22 height 6
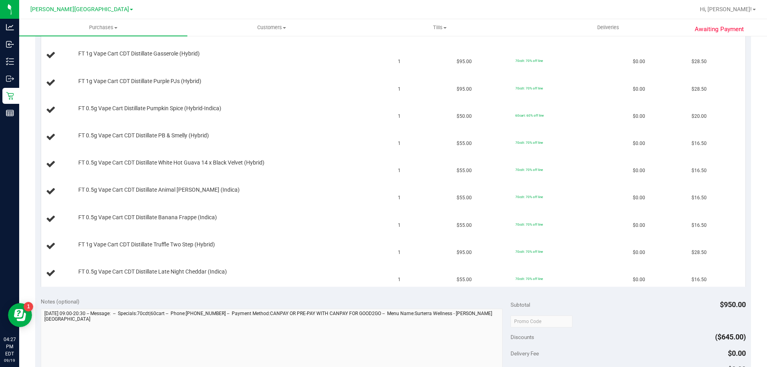
scroll to position [360, 0]
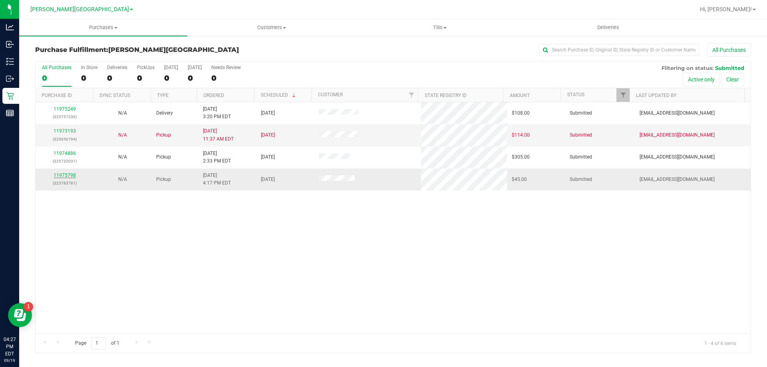
click at [69, 176] on link "11975798" at bounding box center [65, 176] width 22 height 6
click at [58, 173] on link "11975798" at bounding box center [65, 176] width 22 height 6
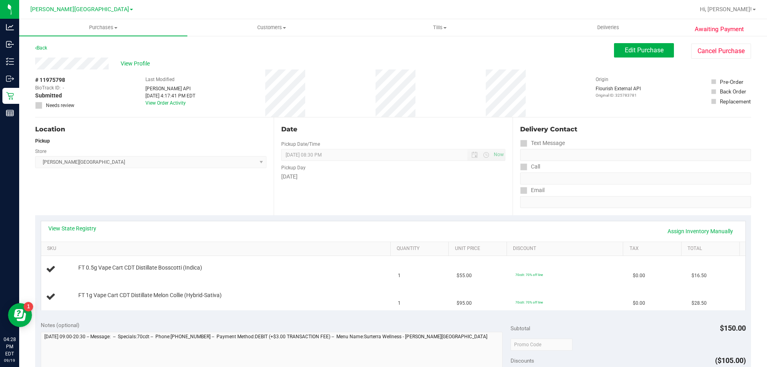
click at [135, 213] on div "Location Pickup Store [PERSON_NAME][GEOGRAPHIC_DATA] WC Select Store [PERSON_NA…" at bounding box center [154, 166] width 238 height 98
click at [195, 208] on div "Location Pickup Store [PERSON_NAME][GEOGRAPHIC_DATA] WC Select Store [PERSON_NA…" at bounding box center [154, 166] width 238 height 98
click at [262, 121] on div "Location Pickup Store [PERSON_NAME][GEOGRAPHIC_DATA] WC Select Store [PERSON_NA…" at bounding box center [154, 166] width 238 height 98
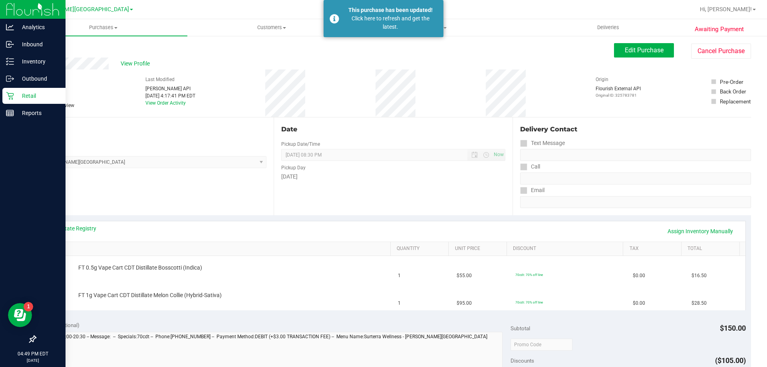
click at [13, 96] on icon at bounding box center [10, 96] width 8 height 8
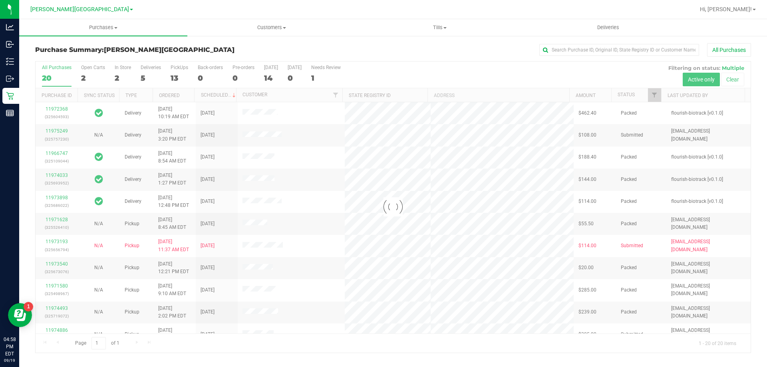
click at [295, 45] on div "All Purchases" at bounding box center [512, 50] width 477 height 14
